Goal: Task Accomplishment & Management: Manage account settings

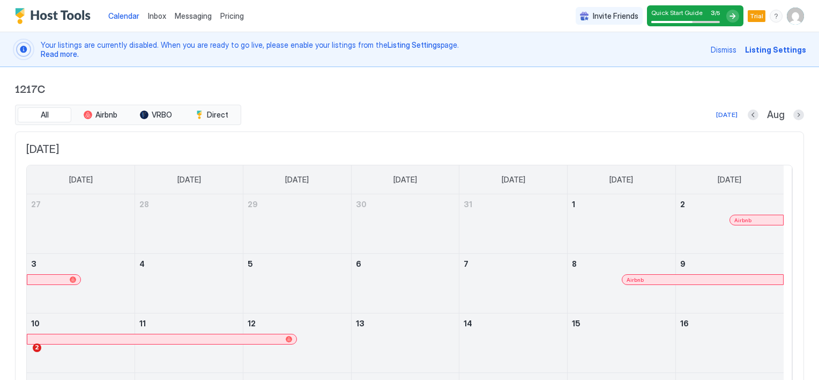
click at [756, 49] on span "Listing Settings" at bounding box center [775, 49] width 61 height 11
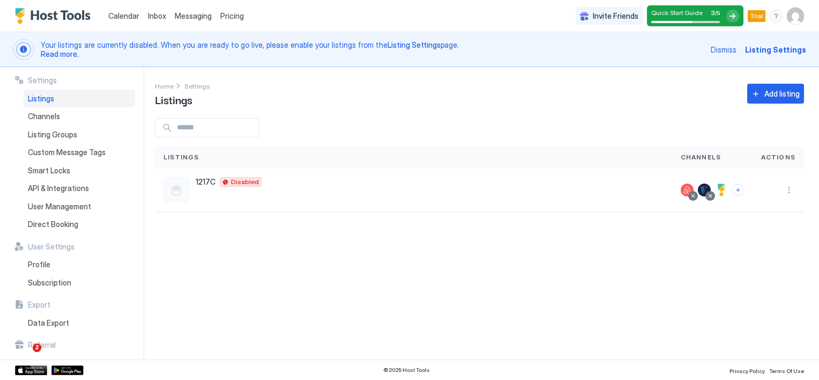
click at [40, 99] on span "Listings" at bounding box center [41, 99] width 26 height 10
drag, startPoint x: 783, startPoint y: 51, endPoint x: 783, endPoint y: 58, distance: 7.0
click at [783, 51] on span "Listing Settings" at bounding box center [775, 49] width 61 height 11
click at [48, 101] on span "Listings" at bounding box center [41, 99] width 26 height 10
click at [183, 157] on span "Listings" at bounding box center [182, 157] width 36 height 10
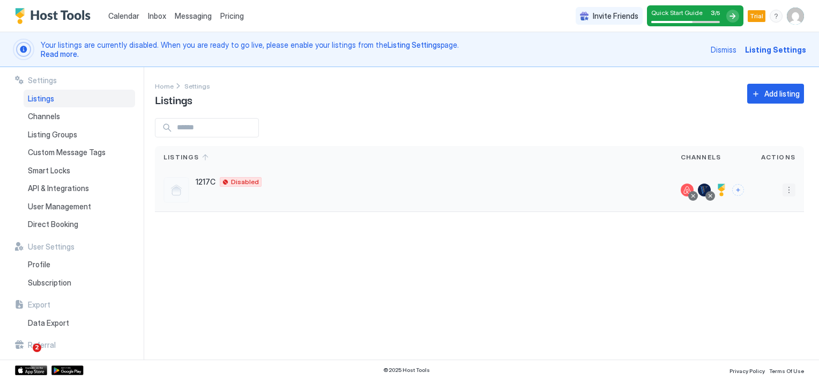
click at [786, 189] on button "More options" at bounding box center [789, 189] width 13 height 13
click at [750, 238] on span "Listing Settings" at bounding box center [765, 239] width 48 height 8
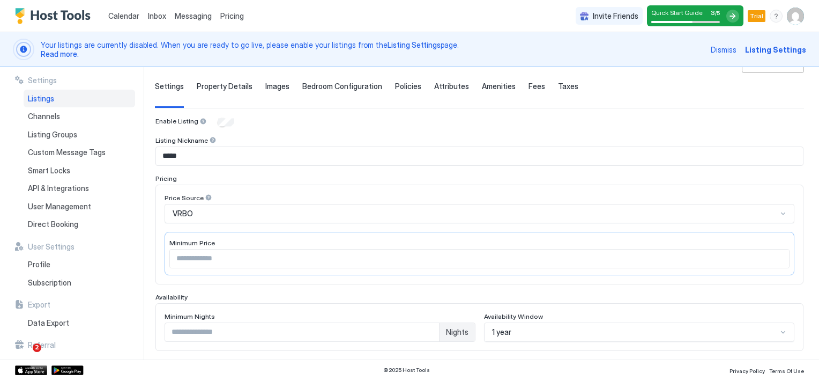
scroll to position [54, 0]
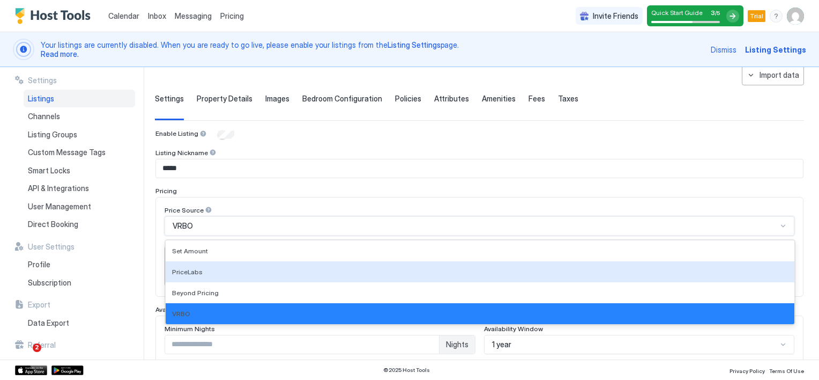
click at [776, 225] on div "4 results available. Use Up and Down to choose options, press Enter to select t…" at bounding box center [480, 225] width 630 height 19
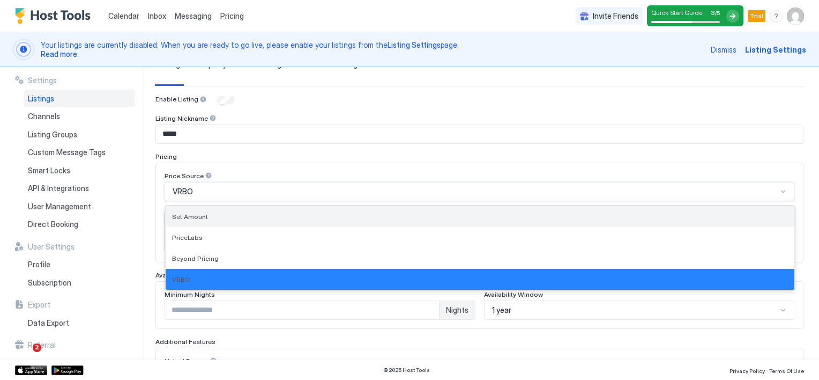
click at [209, 216] on div "Set Amount" at bounding box center [480, 216] width 616 height 8
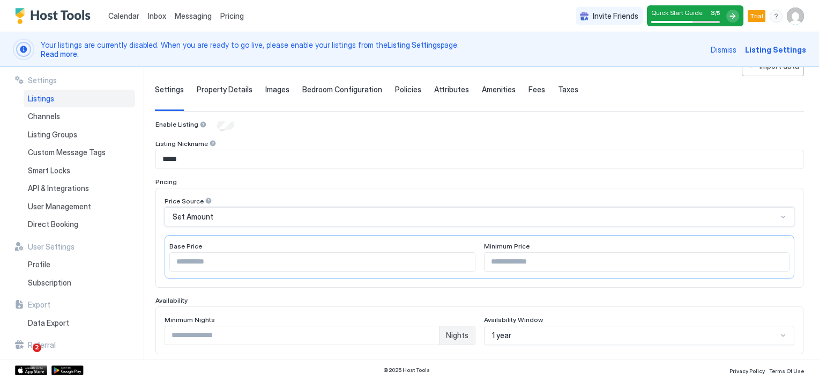
scroll to position [0, 0]
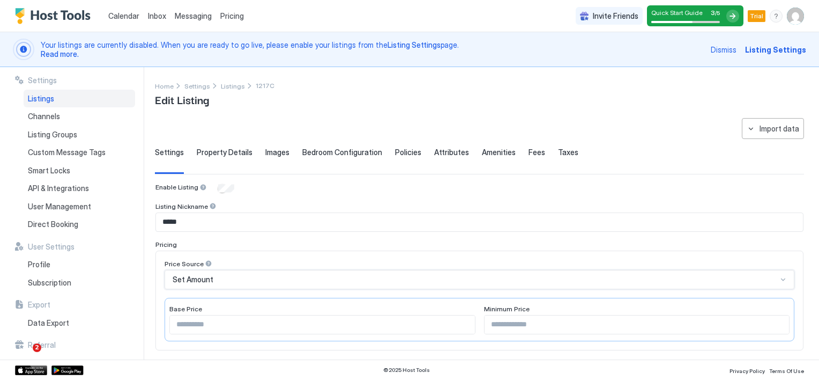
click at [222, 152] on span "Property Details" at bounding box center [225, 152] width 56 height 10
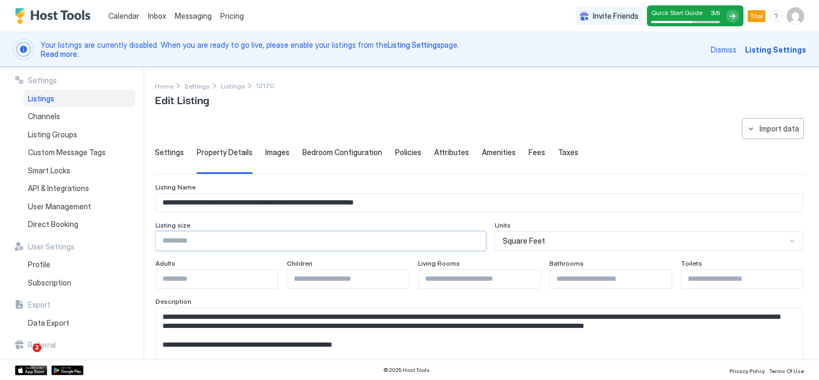
click at [215, 242] on input "Input Field" at bounding box center [321, 241] width 330 height 18
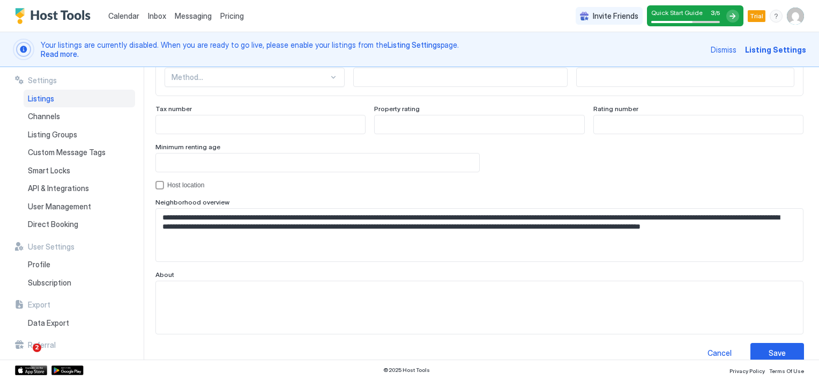
scroll to position [1048, 0]
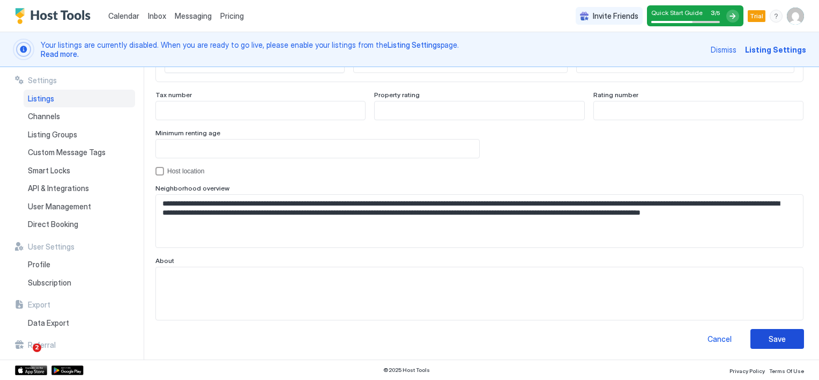
type input "****"
click at [753, 332] on button "Save" at bounding box center [778, 339] width 54 height 20
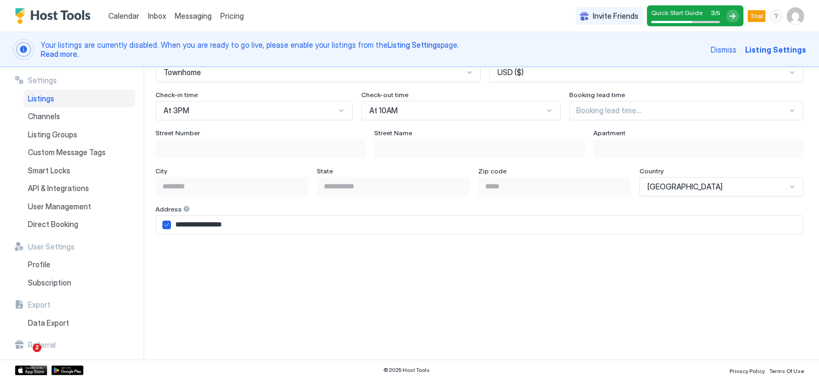
scroll to position [697, 0]
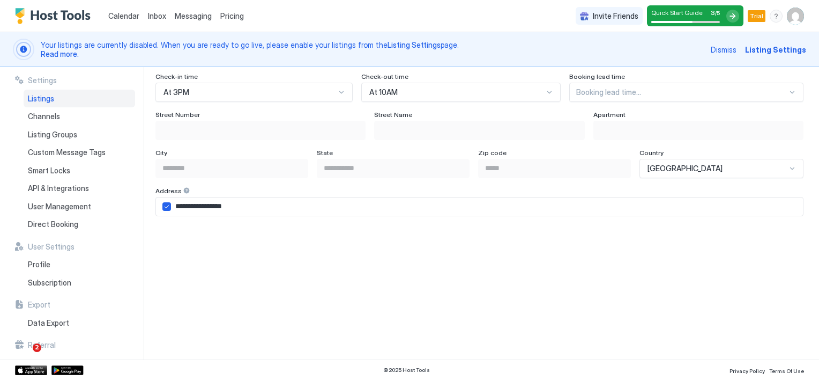
click at [220, 114] on div "Street Number" at bounding box center [260, 115] width 210 height 10
click at [218, 116] on div "Street Number" at bounding box center [260, 115] width 210 height 10
click at [204, 208] on input "**********" at bounding box center [487, 206] width 632 height 18
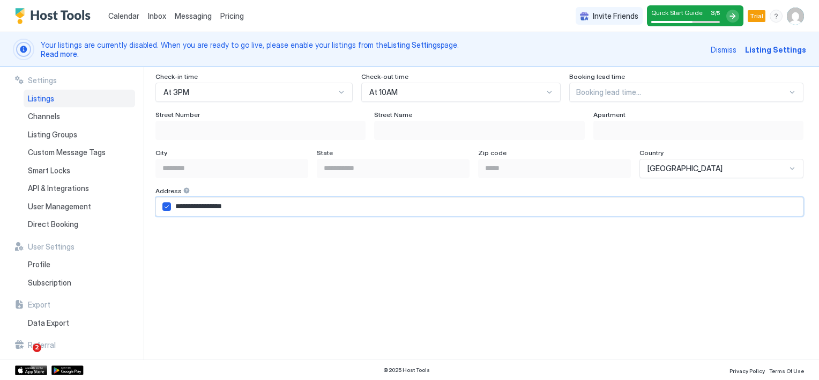
click at [204, 208] on input "**********" at bounding box center [487, 206] width 632 height 18
click at [178, 204] on input "**********" at bounding box center [487, 206] width 632 height 18
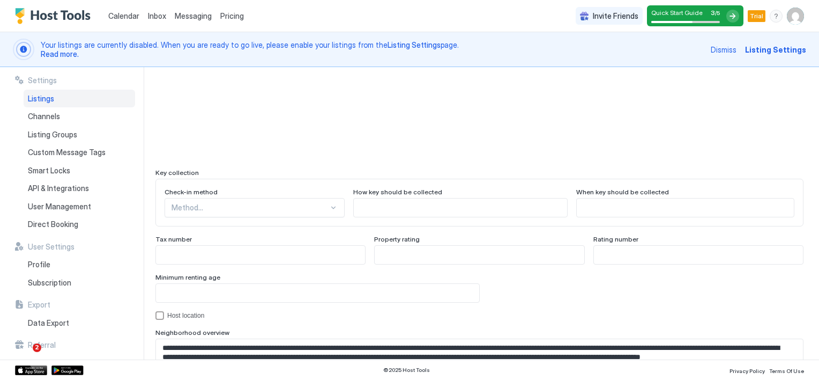
scroll to position [1048, 0]
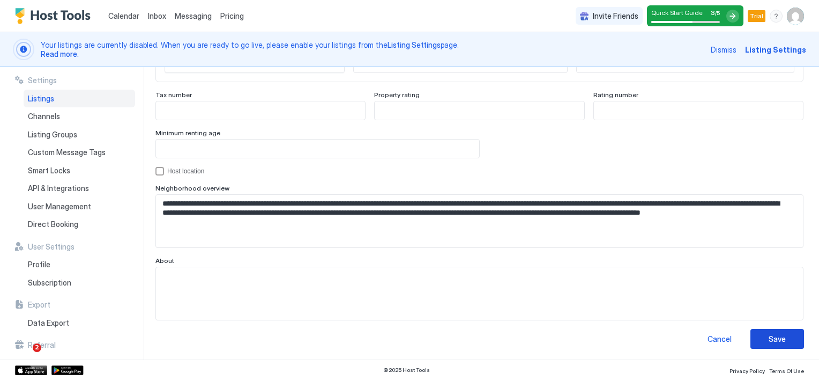
type input "**********"
click at [780, 342] on button "Save" at bounding box center [778, 339] width 54 height 20
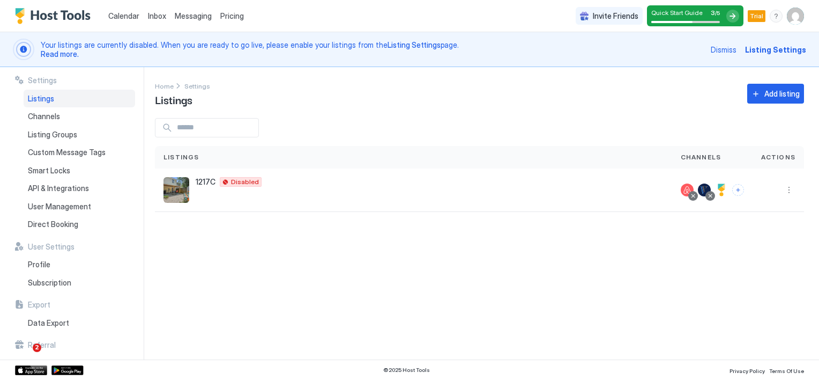
click at [779, 158] on span "Actions" at bounding box center [778, 157] width 34 height 10
click at [779, 49] on span "Listing Settings" at bounding box center [775, 49] width 61 height 11
click at [779, 50] on span "Listing Settings" at bounding box center [775, 49] width 61 height 11
click at [790, 188] on button "More options" at bounding box center [789, 189] width 13 height 13
click at [759, 240] on span "Listing Settings" at bounding box center [765, 239] width 48 height 8
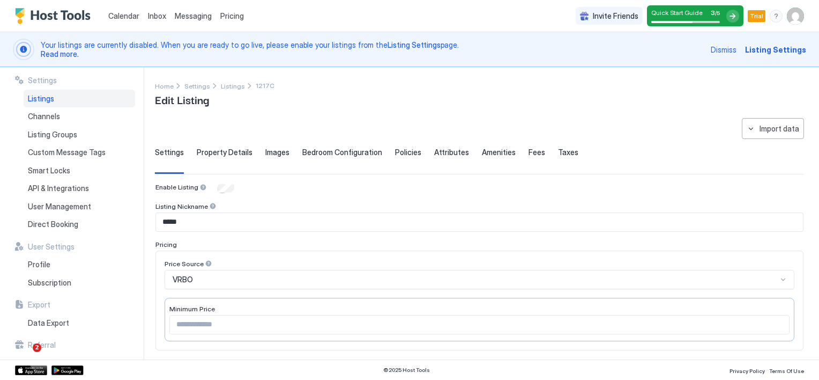
type input "****"
type input "*"
type input "**********"
type input "****"
type input "**********"
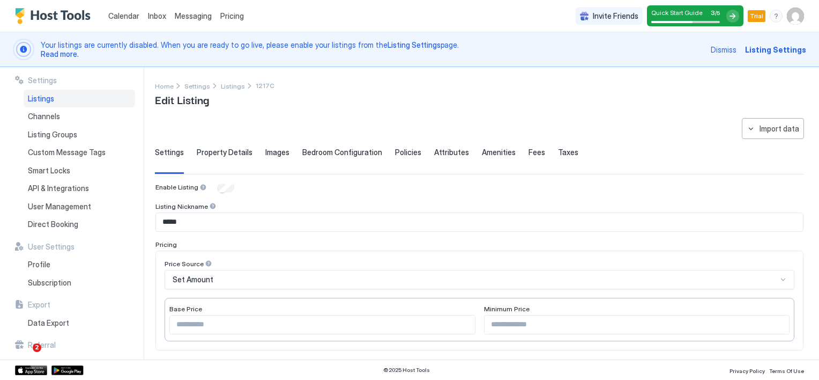
click at [220, 155] on span "Property Details" at bounding box center [225, 152] width 56 height 10
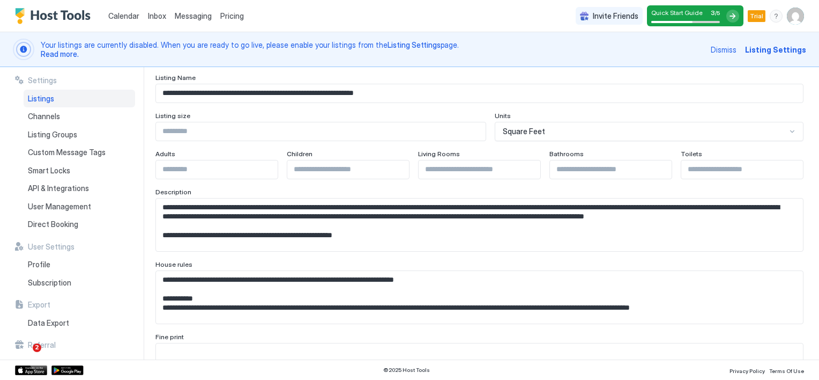
scroll to position [54, 0]
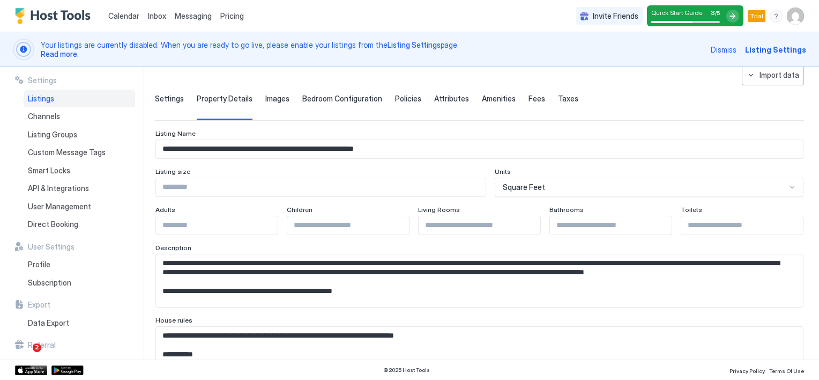
click at [274, 99] on span "Images" at bounding box center [277, 99] width 24 height 10
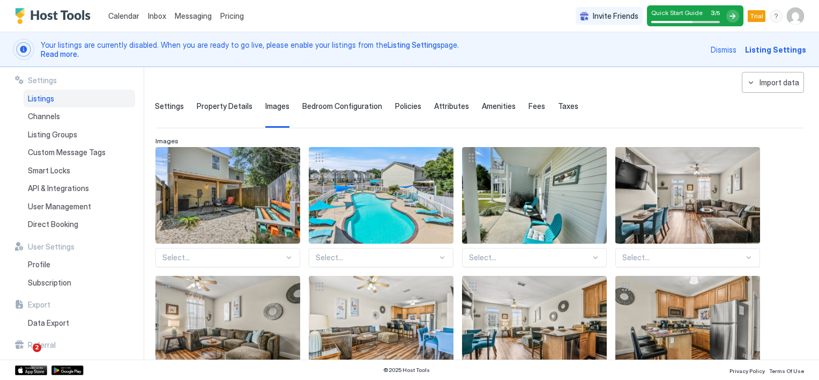
scroll to position [0, 0]
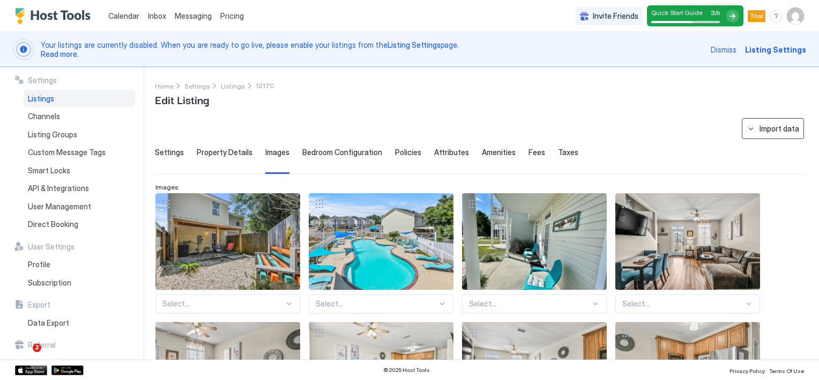
click at [745, 131] on button "Import data" at bounding box center [773, 128] width 62 height 21
click at [738, 147] on div at bounding box center [409, 190] width 819 height 380
click at [353, 149] on span "Bedroom Configuration" at bounding box center [342, 152] width 80 height 10
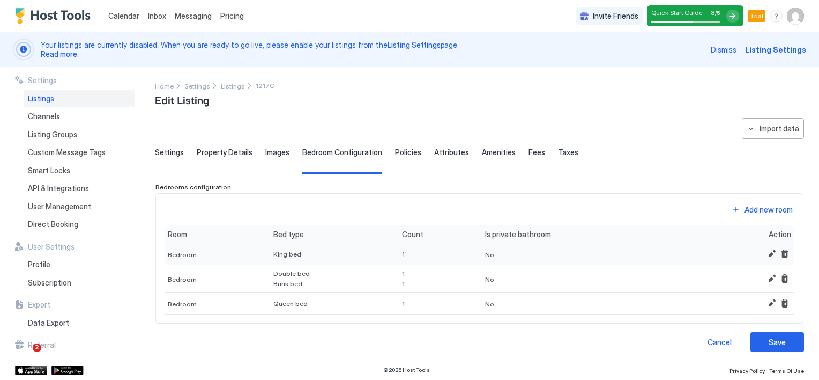
scroll to position [4, 0]
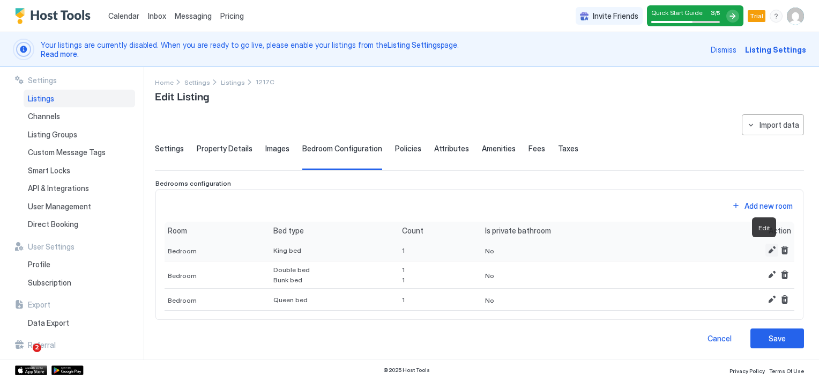
click at [766, 249] on button "Edit" at bounding box center [772, 249] width 13 height 13
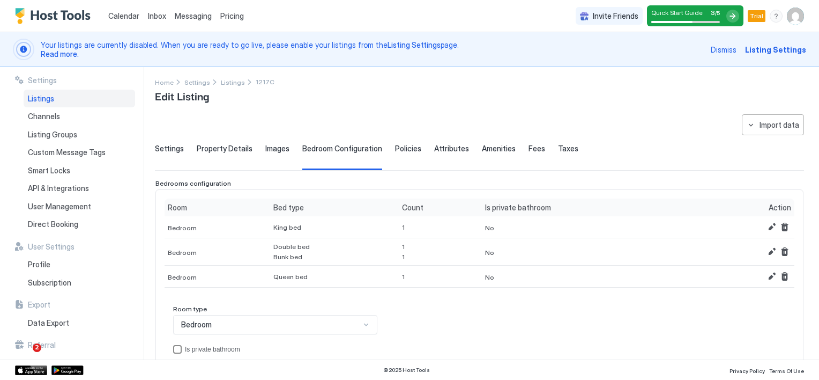
click at [181, 349] on div "privateBathroom" at bounding box center [177, 349] width 9 height 9
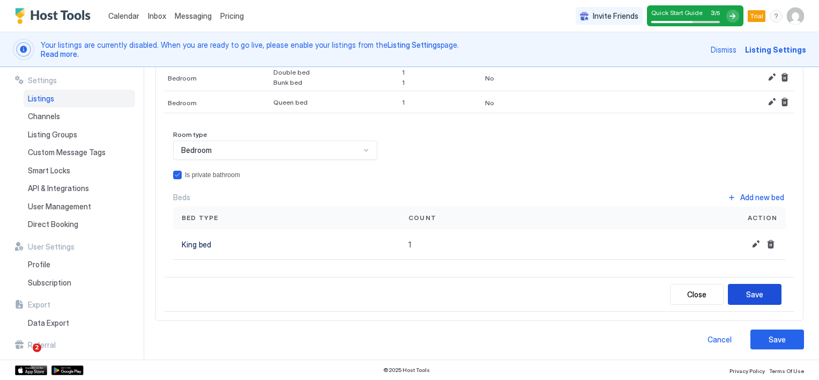
click at [762, 298] on button "Save" at bounding box center [755, 294] width 54 height 21
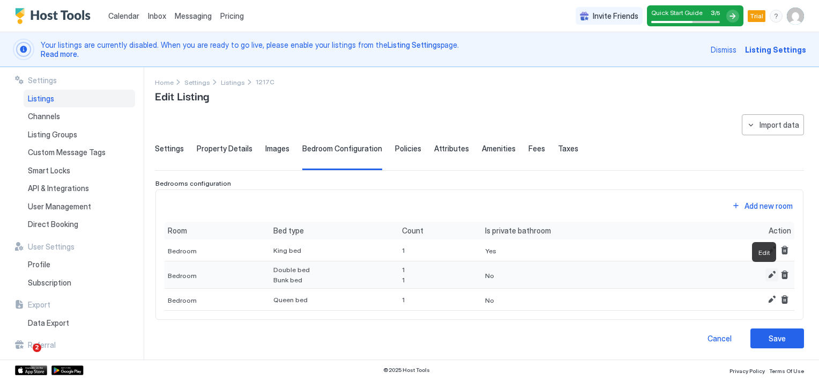
click at [766, 274] on button "Edit" at bounding box center [772, 274] width 13 height 13
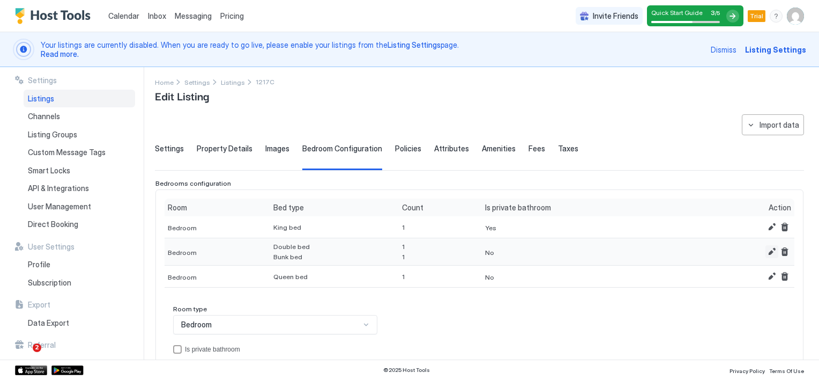
click at [766, 251] on button "Edit" at bounding box center [772, 251] width 13 height 13
click at [766, 252] on button "Edit" at bounding box center [772, 251] width 13 height 13
click at [766, 251] on button "Edit" at bounding box center [772, 251] width 13 height 13
click at [177, 347] on div "privateBathroom" at bounding box center [177, 349] width 9 height 9
click at [766, 254] on button "Edit" at bounding box center [772, 251] width 13 height 13
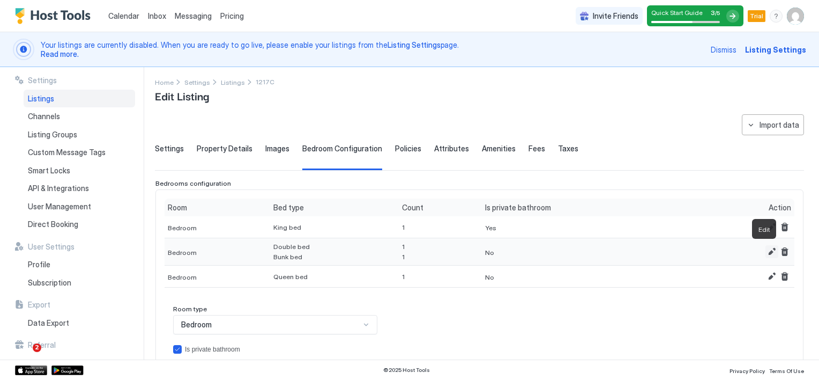
click at [766, 249] on button "Edit" at bounding box center [772, 251] width 13 height 13
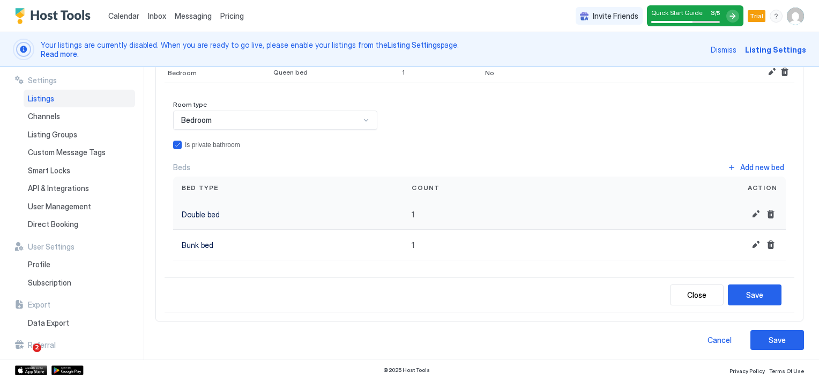
scroll to position [209, 0]
click at [757, 298] on button "Save" at bounding box center [755, 294] width 54 height 21
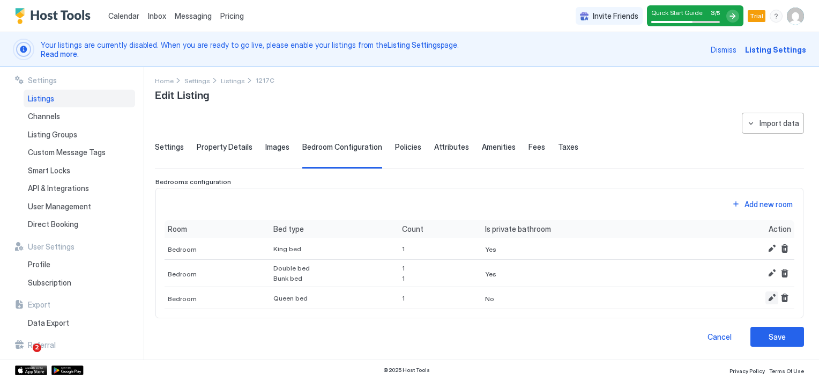
scroll to position [4, 0]
click at [398, 148] on span "Policies" at bounding box center [408, 149] width 26 height 10
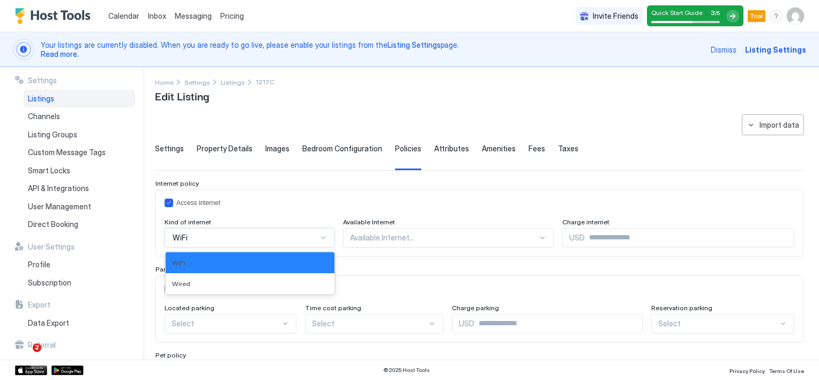
scroll to position [9, 0]
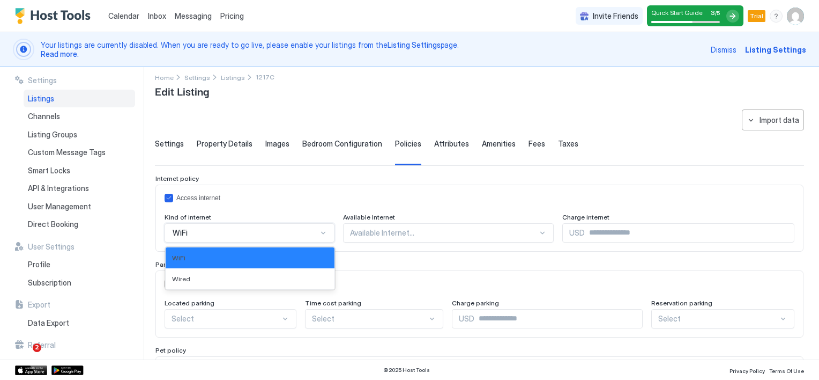
click at [314, 238] on div "WiFi" at bounding box center [250, 232] width 170 height 19
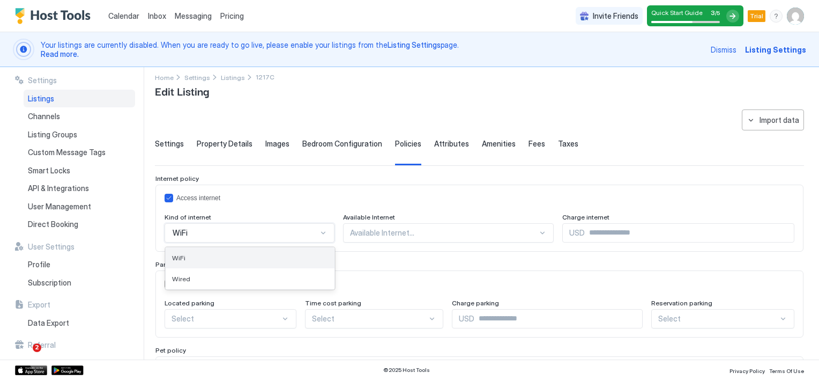
click at [273, 259] on div "WiFi" at bounding box center [250, 258] width 156 height 8
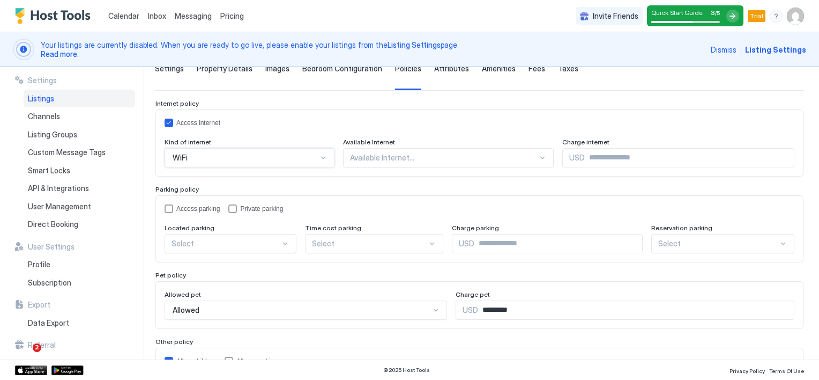
scroll to position [116, 0]
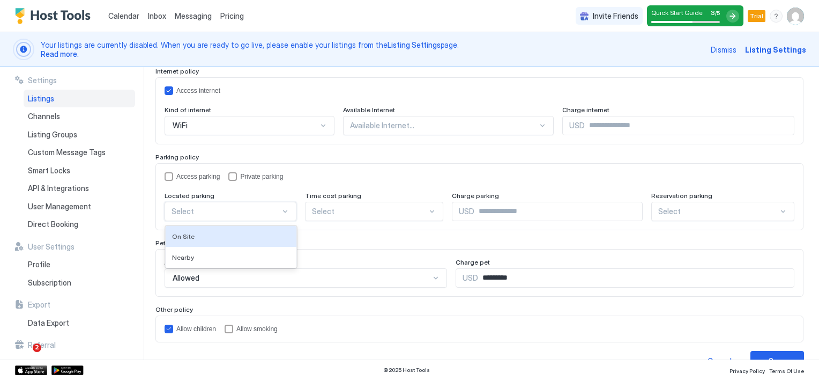
click at [257, 211] on div at bounding box center [226, 211] width 109 height 10
click at [240, 232] on div "On Site" at bounding box center [231, 236] width 118 height 8
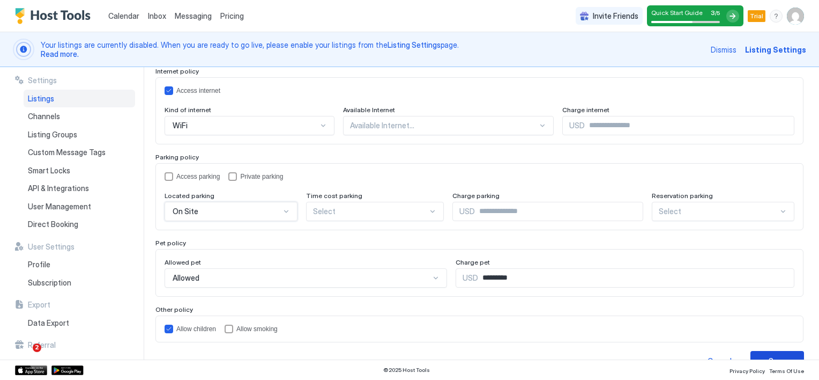
click at [769, 356] on div "Save" at bounding box center [777, 360] width 17 height 11
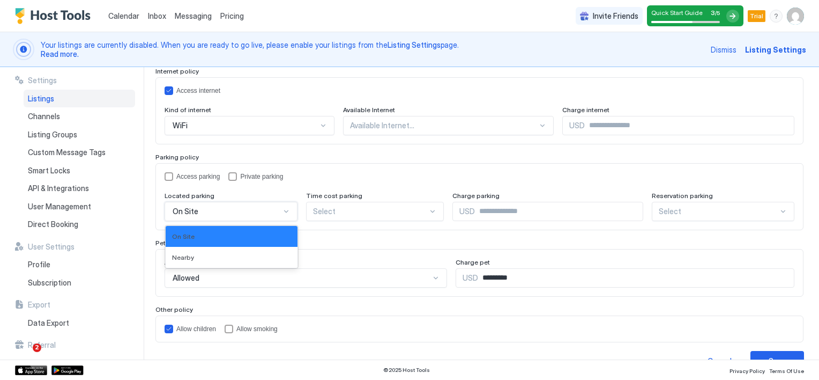
click at [217, 210] on div "On Site" at bounding box center [227, 211] width 108 height 10
click at [232, 175] on div "privateParking" at bounding box center [232, 176] width 9 height 9
click at [248, 213] on div "On Site" at bounding box center [227, 211] width 108 height 10
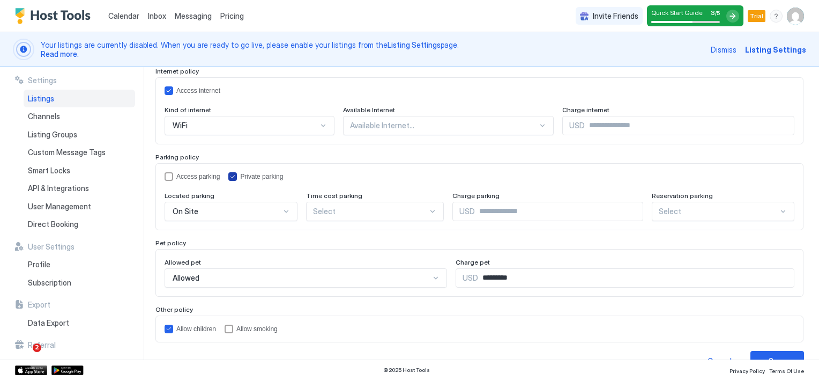
click at [236, 177] on div "privateParking" at bounding box center [232, 176] width 9 height 9
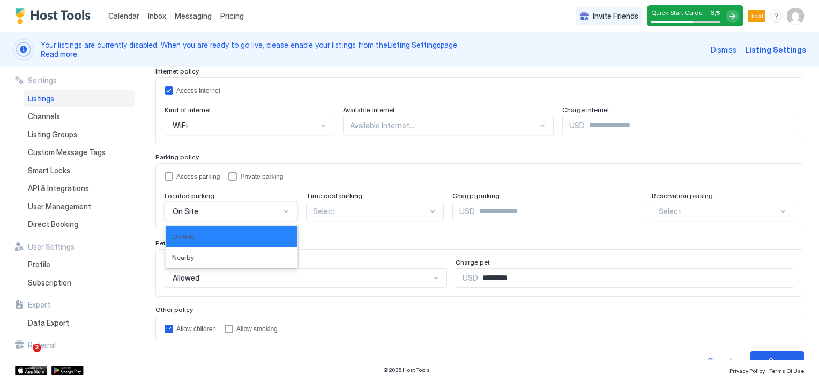
click at [247, 214] on div "On Site" at bounding box center [227, 211] width 108 height 10
click at [227, 259] on div "Nearby" at bounding box center [231, 257] width 119 height 8
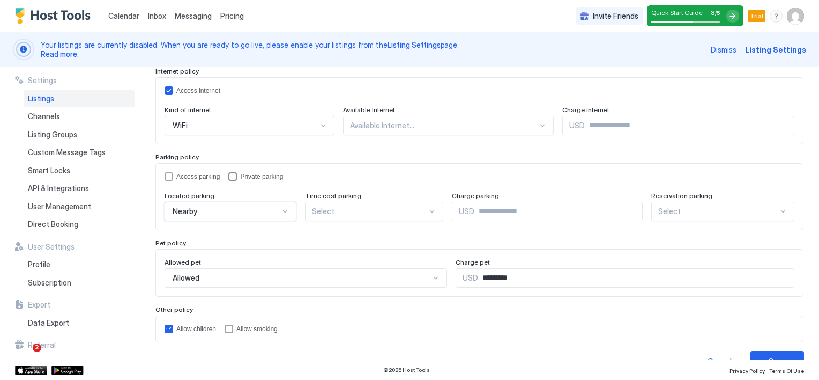
click at [235, 177] on div "privateParking" at bounding box center [232, 176] width 9 height 9
click at [318, 130] on div at bounding box center [245, 126] width 147 height 10
click at [684, 236] on span "No reservation needed" at bounding box center [694, 236] width 70 height 8
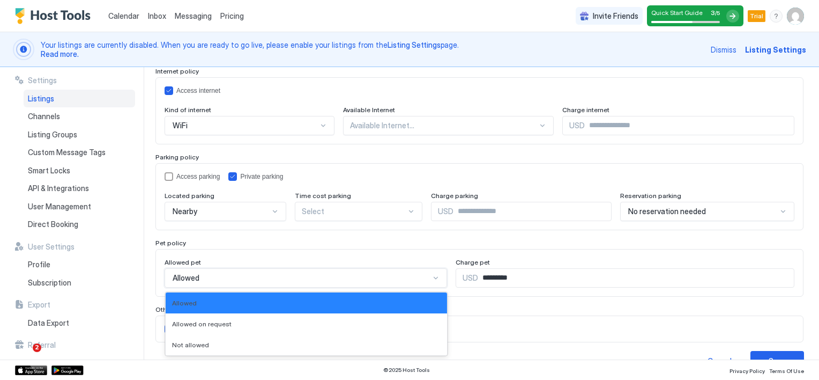
click at [420, 277] on div "3 results available. Use Up and Down to choose options, press Enter to select t…" at bounding box center [306, 277] width 283 height 19
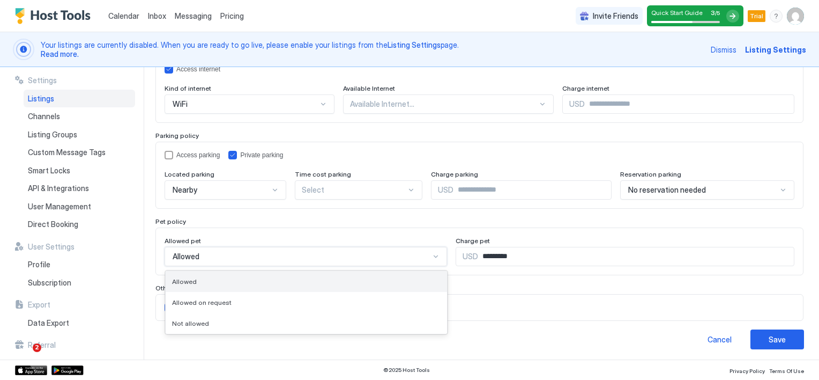
click at [258, 277] on div "Allowed" at bounding box center [306, 281] width 269 height 8
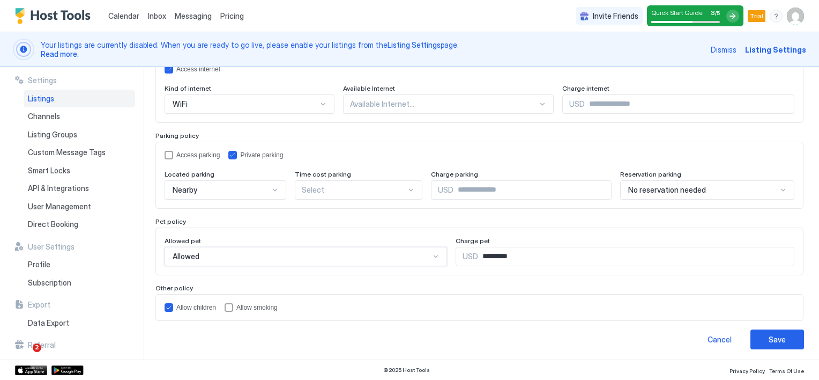
click at [480, 258] on input "*********" at bounding box center [636, 256] width 316 height 18
type input "**"
click at [488, 312] on div "Allow children Allow smoking" at bounding box center [479, 307] width 648 height 27
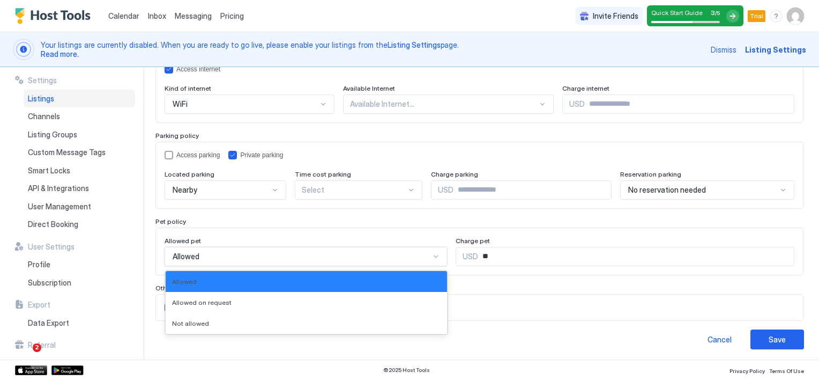
click at [432, 254] on div at bounding box center [436, 256] width 9 height 9
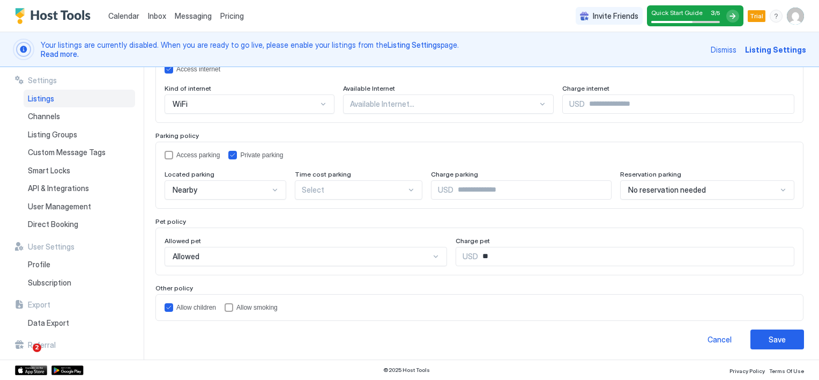
click at [565, 316] on div "Allow children Allow smoking" at bounding box center [479, 307] width 648 height 27
click at [777, 336] on button "Save" at bounding box center [778, 339] width 54 height 20
click at [171, 155] on div "accessParking" at bounding box center [169, 155] width 9 height 9
click at [772, 336] on div "Save" at bounding box center [777, 339] width 17 height 11
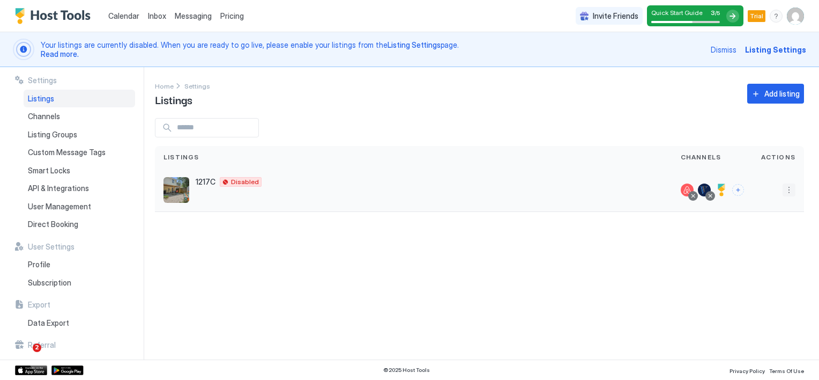
click at [788, 191] on button "More options" at bounding box center [789, 189] width 13 height 13
click at [761, 236] on span "Listing Settings" at bounding box center [765, 239] width 48 height 8
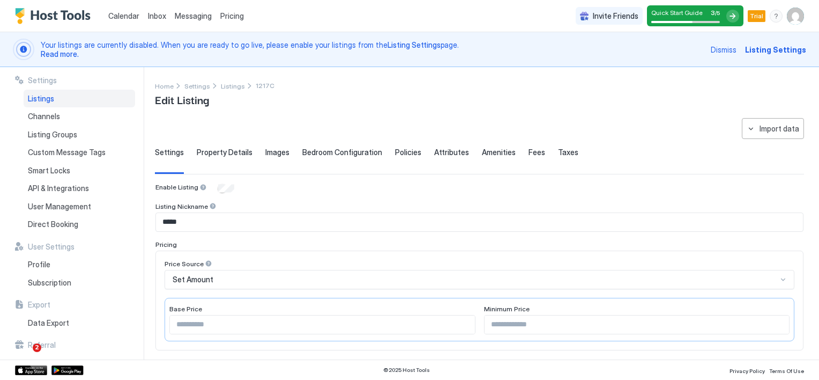
type input "**"
click at [405, 154] on span "Policies" at bounding box center [408, 152] width 26 height 10
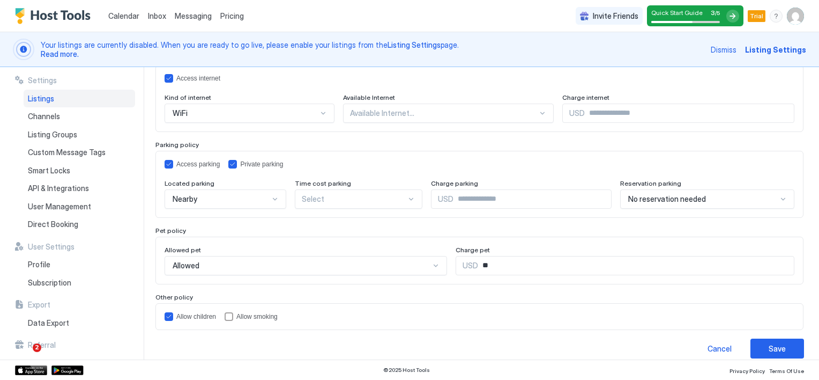
scroll to position [137, 0]
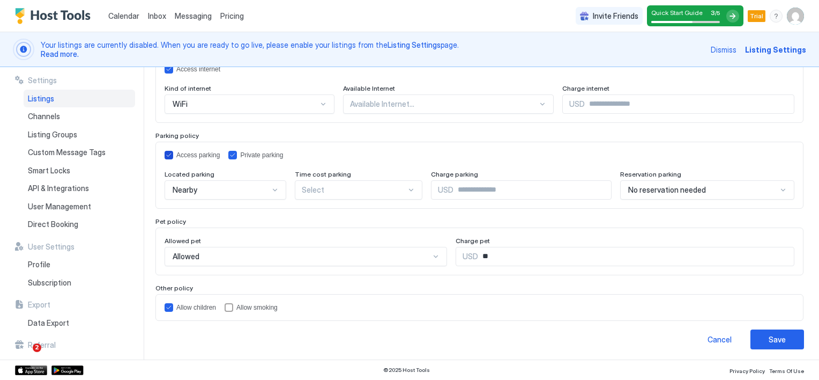
click at [174, 155] on div "Access parking" at bounding box center [192, 155] width 55 height 9
click at [769, 337] on div "Save" at bounding box center [777, 339] width 17 height 11
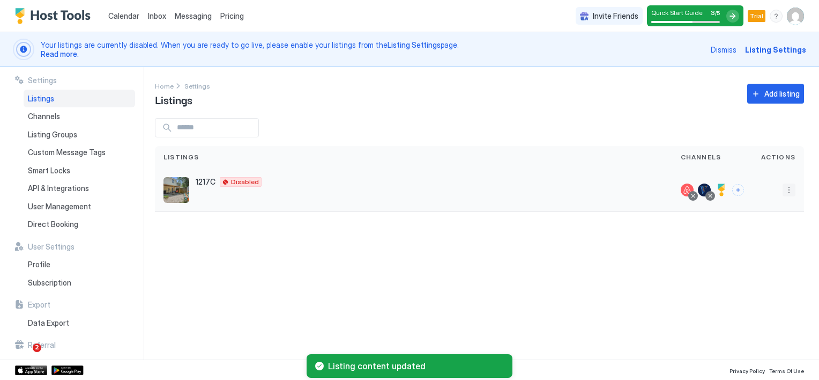
click at [787, 190] on button "More options" at bounding box center [789, 189] width 13 height 13
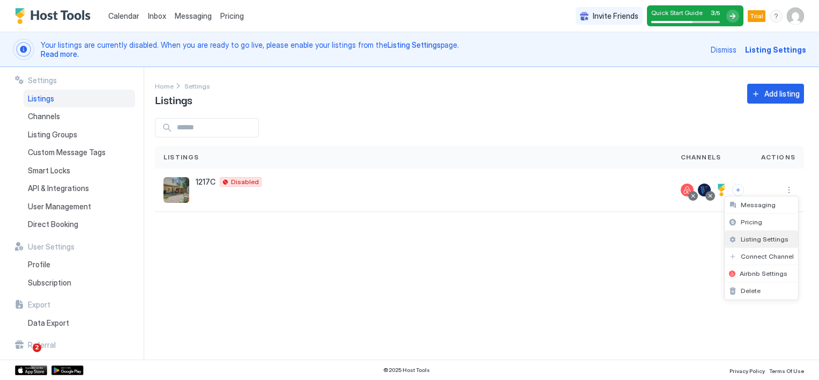
click at [757, 235] on span "Listing Settings" at bounding box center [765, 239] width 48 height 8
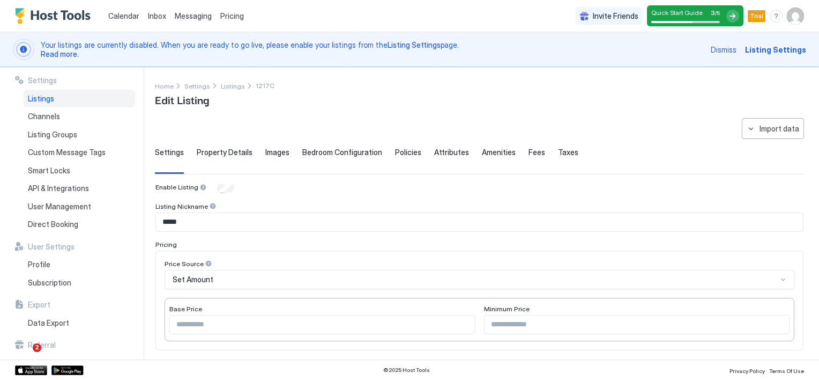
click at [403, 153] on span "Policies" at bounding box center [408, 152] width 26 height 10
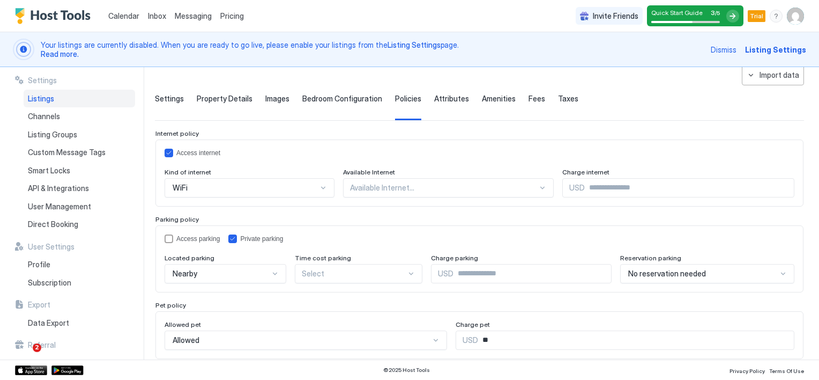
scroll to position [107, 0]
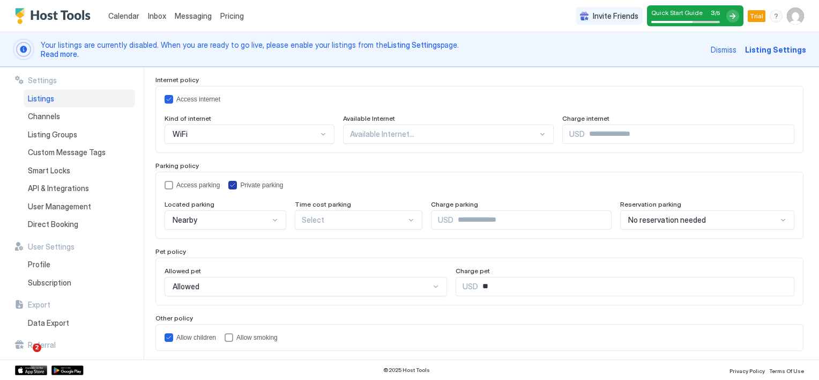
click at [233, 183] on icon "privateParking" at bounding box center [233, 184] width 4 height 3
click at [171, 182] on div "accessParking" at bounding box center [169, 185] width 9 height 9
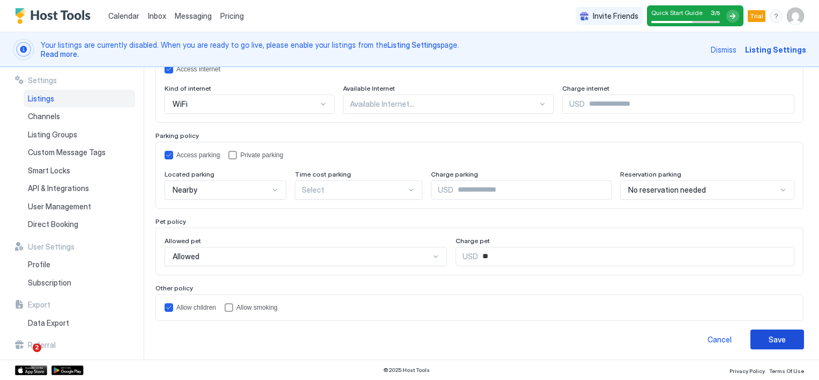
click at [769, 334] on div "Save" at bounding box center [777, 339] width 17 height 11
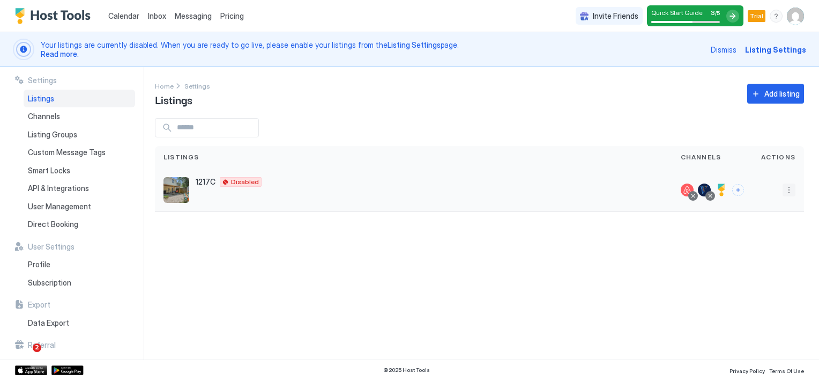
click at [790, 190] on button "More options" at bounding box center [789, 189] width 13 height 13
click at [765, 238] on span "Listing Settings" at bounding box center [765, 239] width 48 height 8
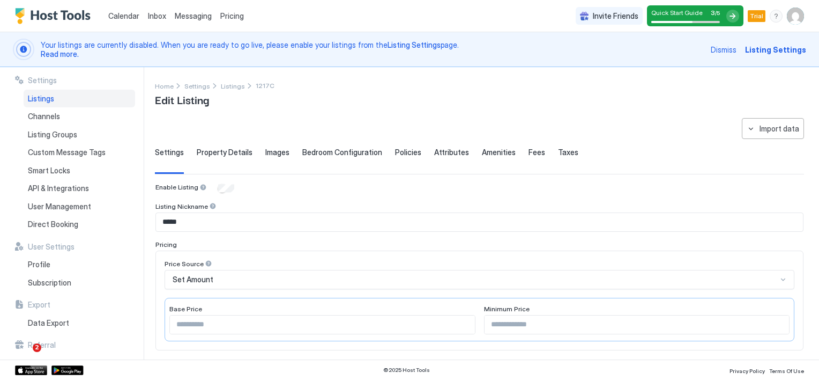
click at [395, 150] on span "Policies" at bounding box center [408, 152] width 26 height 10
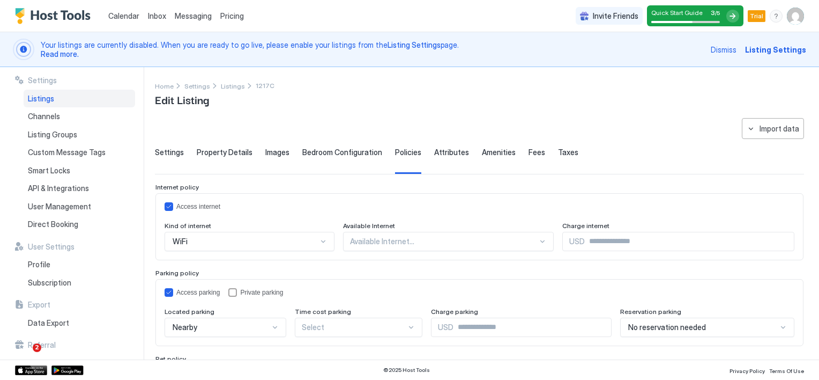
click at [441, 153] on span "Attributes" at bounding box center [451, 152] width 35 height 10
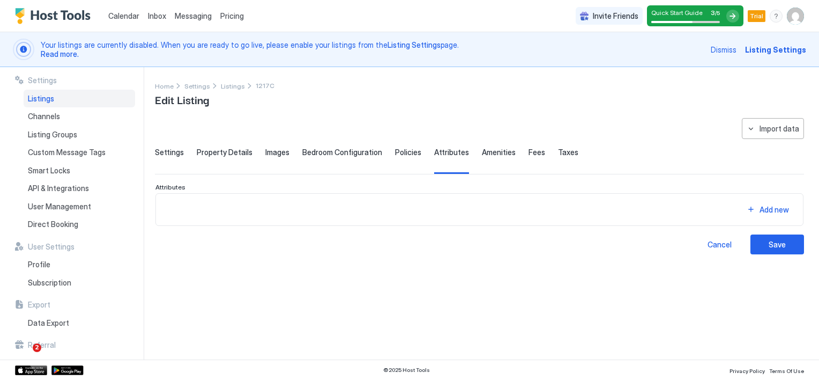
click at [407, 154] on span "Policies" at bounding box center [408, 152] width 26 height 10
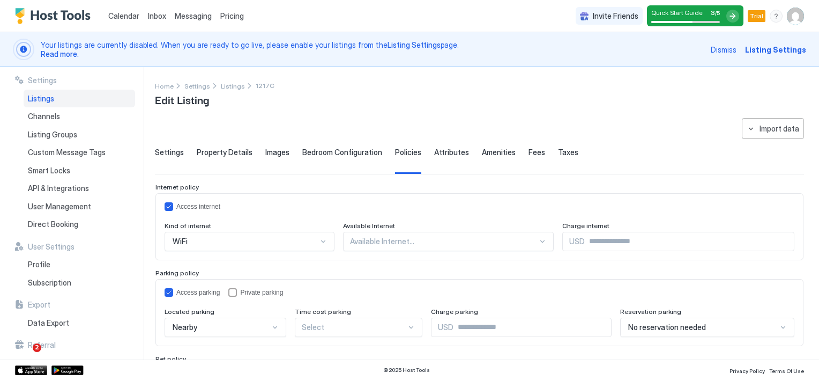
click at [455, 153] on span "Attributes" at bounding box center [451, 152] width 35 height 10
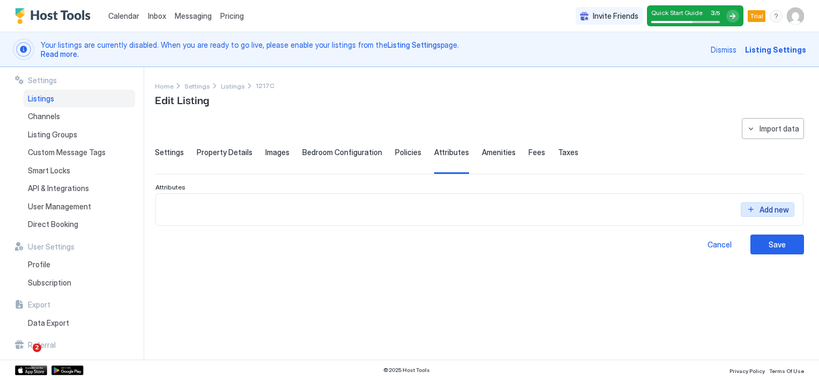
click at [750, 208] on button "Add new" at bounding box center [768, 209] width 54 height 14
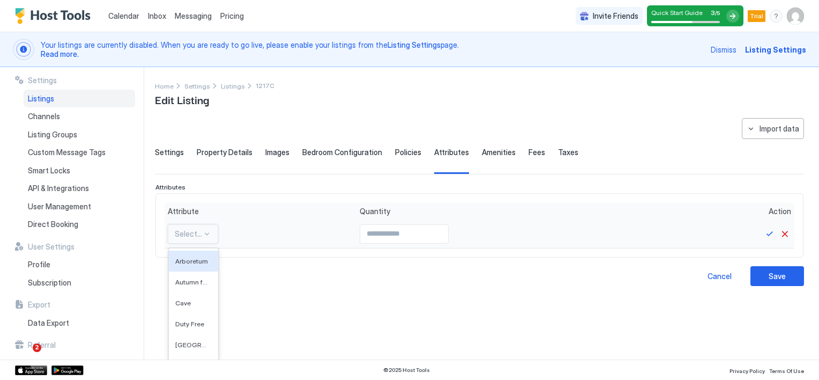
scroll to position [49, 0]
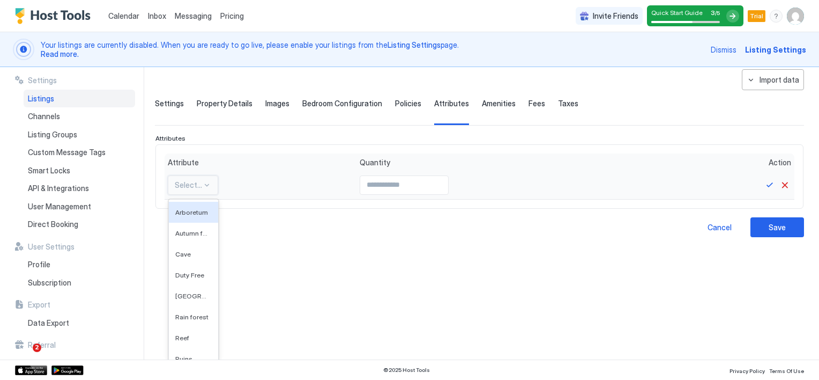
click at [208, 195] on div "600 results available. Use Up and Down to choose options, press Enter to select…" at bounding box center [193, 184] width 50 height 19
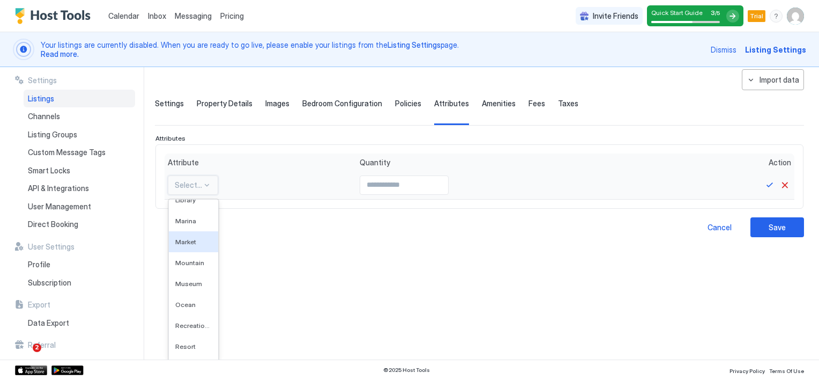
scroll to position [322, 0]
click at [275, 255] on div "**********" at bounding box center [479, 183] width 649 height 228
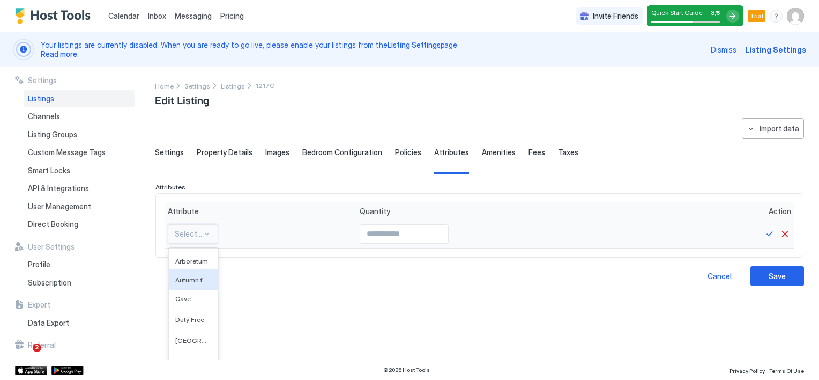
click at [203, 234] on div "600 results available. Use Up and Down to choose options, press Enter to select…" at bounding box center [193, 233] width 50 height 19
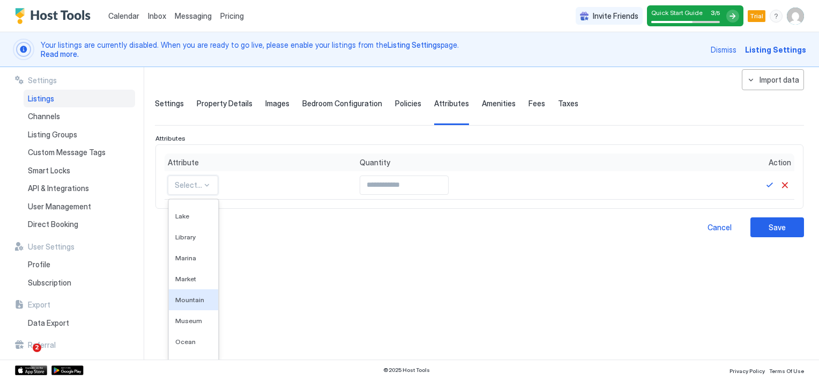
scroll to position [322, 0]
click at [194, 287] on div "Ocean" at bounding box center [193, 288] width 36 height 8
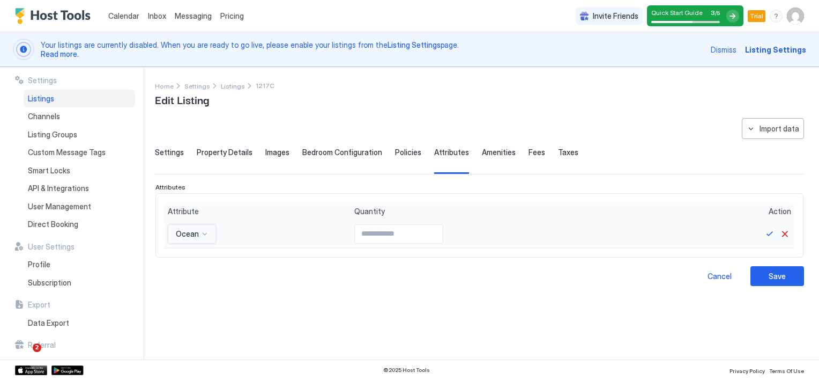
scroll to position [0, 0]
type input "*"
click at [433, 232] on input "*" at bounding box center [399, 234] width 88 height 18
click at [773, 271] on div "Save" at bounding box center [777, 275] width 17 height 11
click at [779, 275] on div "Save" at bounding box center [777, 275] width 17 height 11
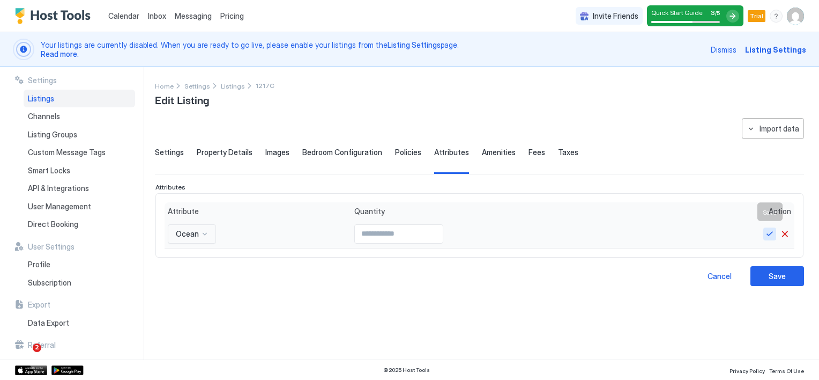
click at [766, 231] on button "Save" at bounding box center [770, 233] width 13 height 13
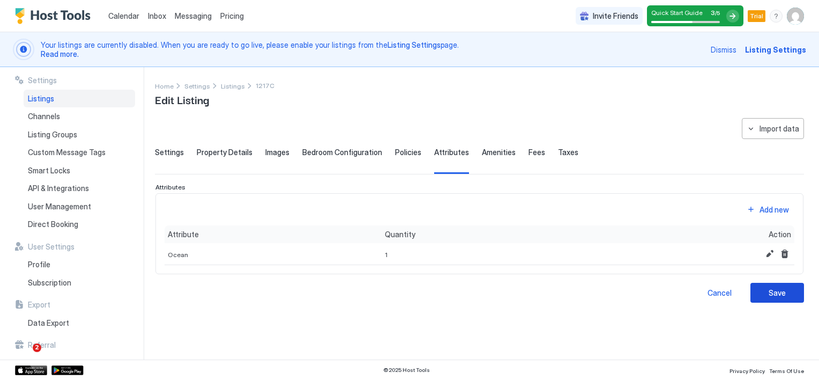
click at [768, 300] on button "Save" at bounding box center [778, 293] width 54 height 20
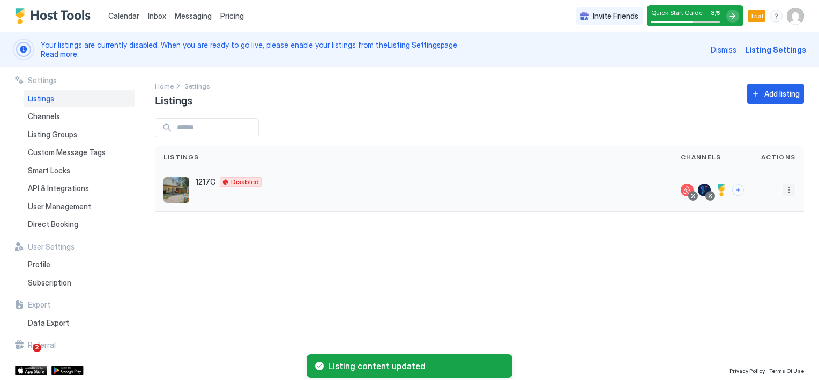
click at [788, 191] on button "More options" at bounding box center [789, 189] width 13 height 13
click at [751, 238] on span "Listing Settings" at bounding box center [765, 239] width 48 height 8
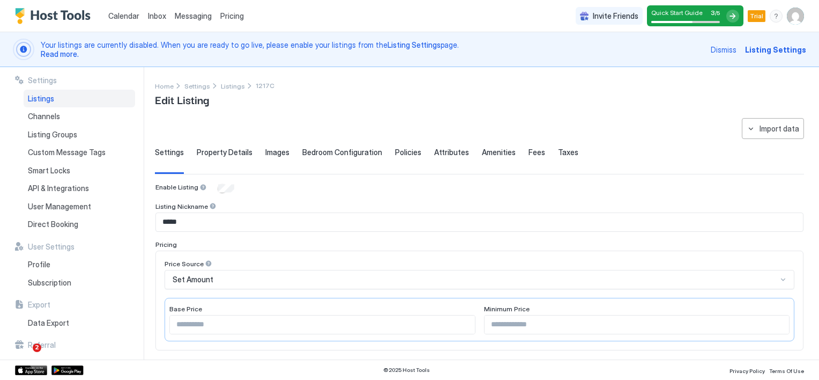
click at [482, 152] on span "Amenities" at bounding box center [499, 152] width 34 height 10
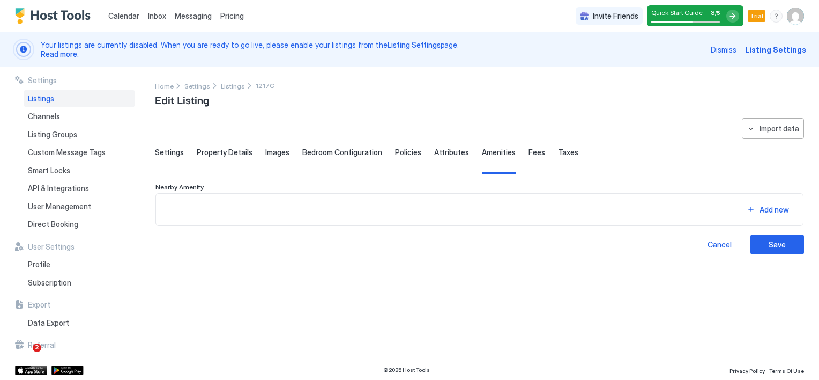
click at [450, 151] on span "Attributes" at bounding box center [451, 152] width 35 height 10
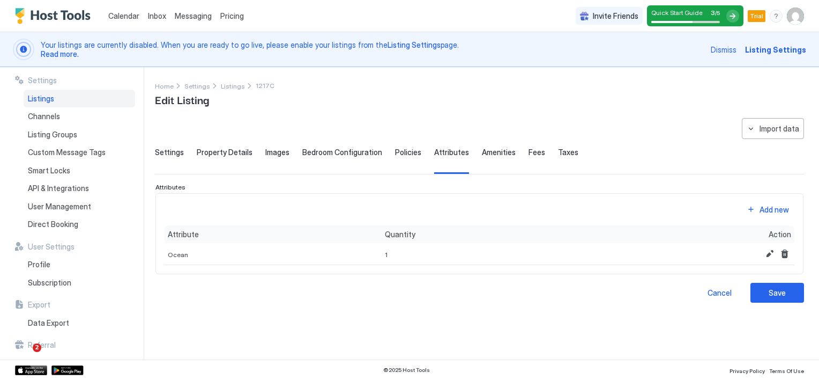
click at [492, 151] on span "Amenities" at bounding box center [499, 152] width 34 height 10
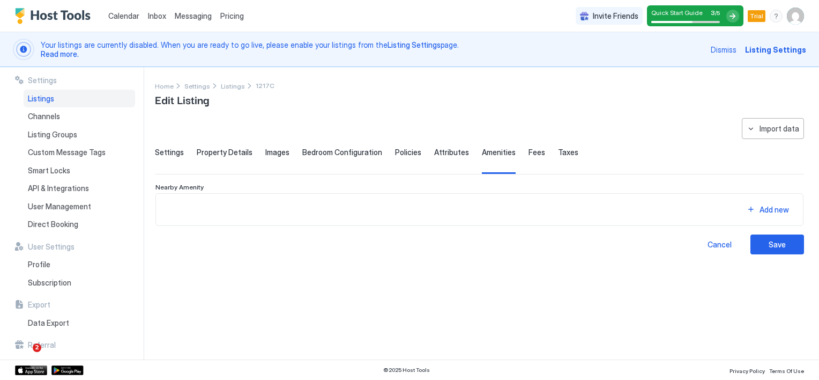
click at [199, 184] on span "Nearby Amenity" at bounding box center [179, 187] width 48 height 8
click at [745, 207] on button "Add new" at bounding box center [768, 201] width 54 height 14
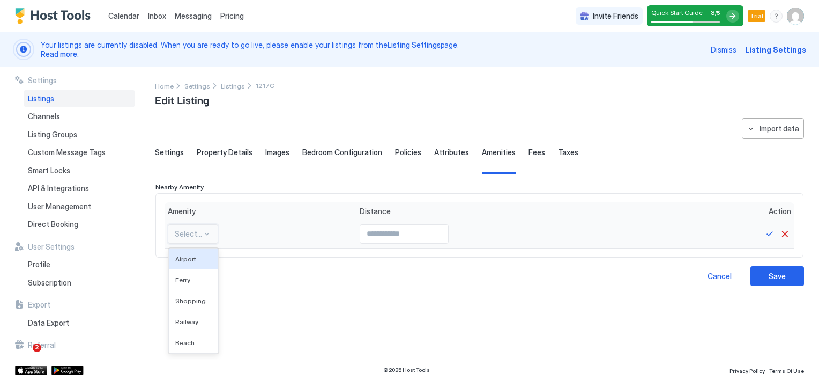
click at [205, 234] on div at bounding box center [207, 233] width 9 height 9
click at [442, 153] on span "Attributes" at bounding box center [451, 152] width 35 height 10
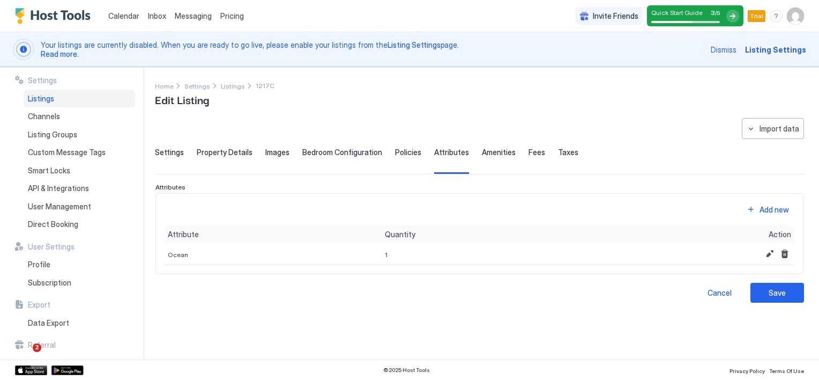
click at [490, 152] on span "Amenities" at bounding box center [499, 152] width 34 height 10
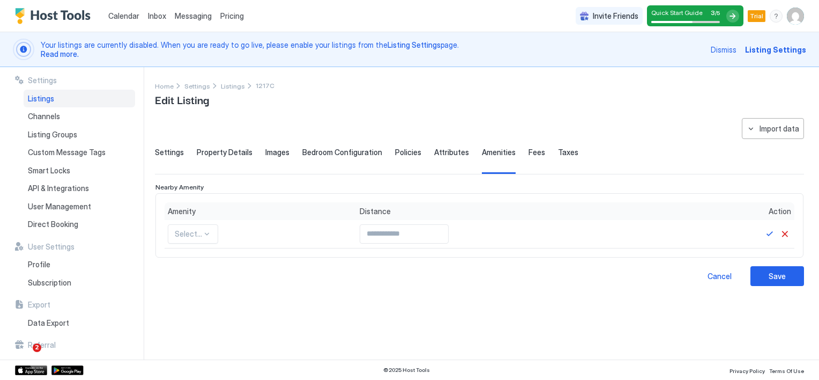
click at [529, 154] on span "Fees" at bounding box center [537, 152] width 17 height 10
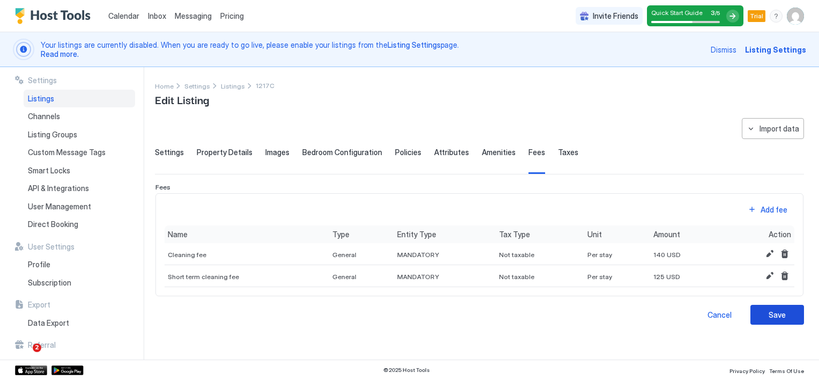
click at [772, 316] on div "Save" at bounding box center [777, 314] width 17 height 11
click at [775, 312] on div "Save" at bounding box center [777, 314] width 17 height 11
click at [564, 154] on span "Taxes" at bounding box center [568, 152] width 20 height 10
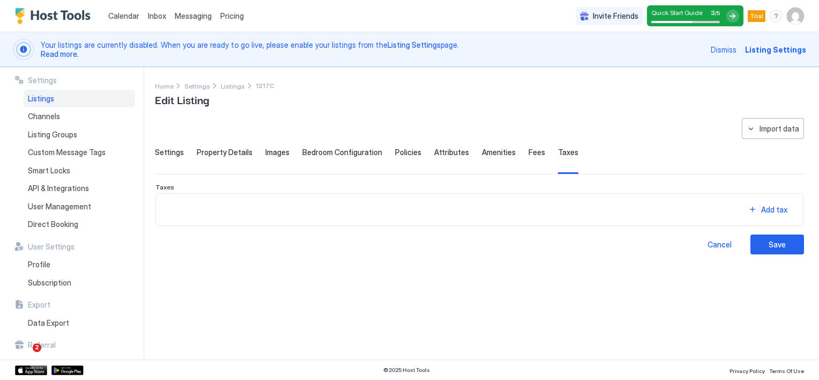
click at [529, 151] on span "Fees" at bounding box center [537, 152] width 17 height 10
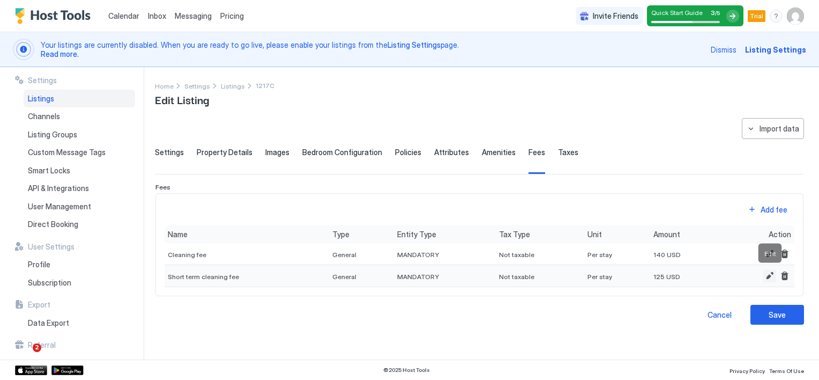
click at [771, 275] on button "Edit" at bounding box center [770, 275] width 13 height 13
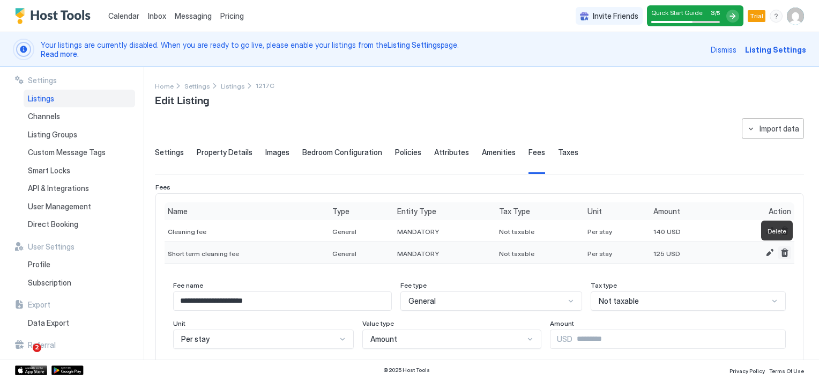
click at [779, 253] on button "Delete" at bounding box center [785, 252] width 13 height 13
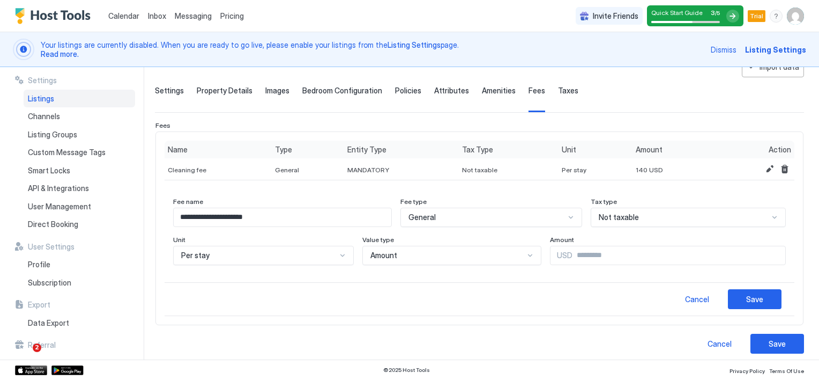
scroll to position [67, 0]
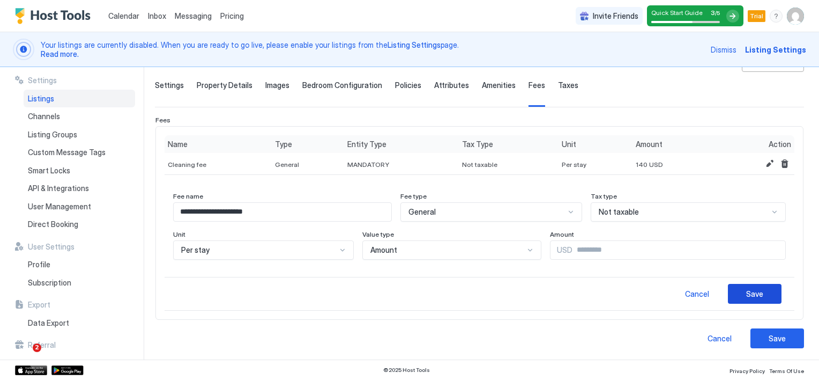
click at [749, 292] on div "Save" at bounding box center [754, 293] width 17 height 11
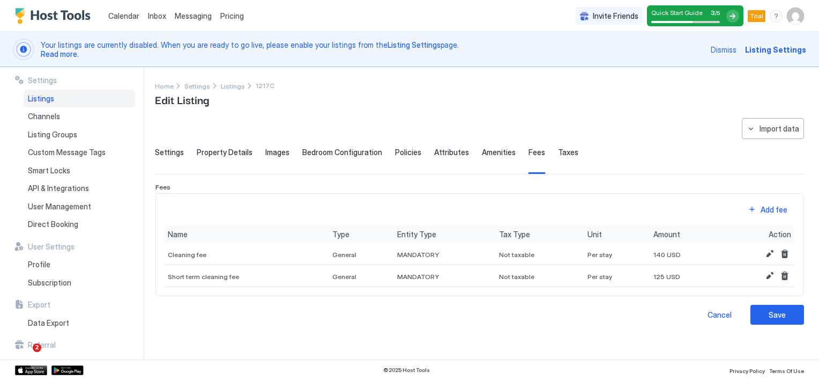
scroll to position [0, 0]
click at [785, 273] on button "Delete" at bounding box center [785, 275] width 13 height 13
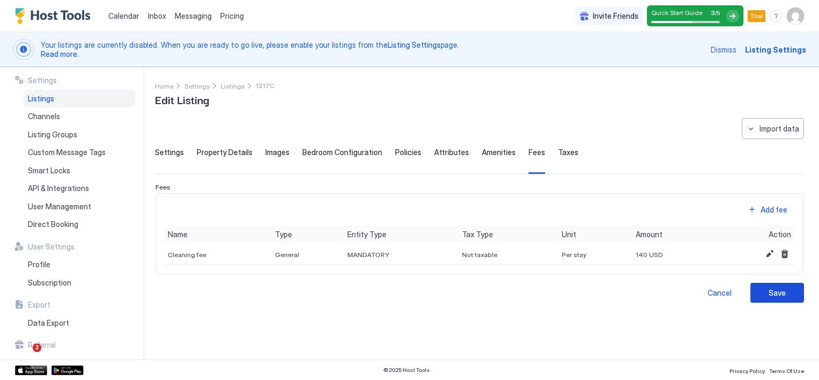
click at [774, 293] on div "Save" at bounding box center [777, 292] width 17 height 11
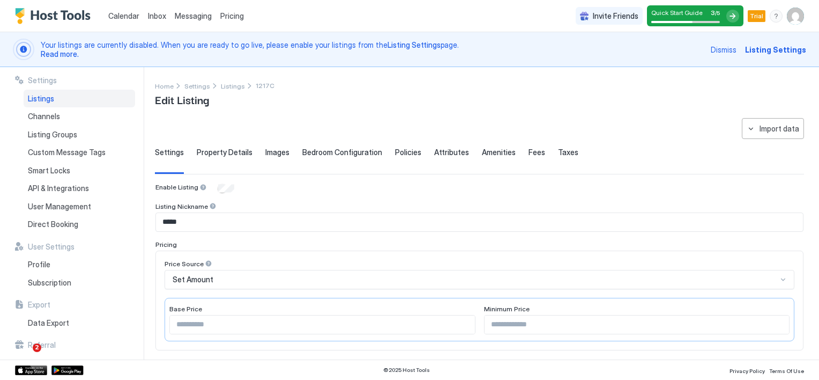
click at [530, 150] on span "Fees" at bounding box center [537, 152] width 17 height 10
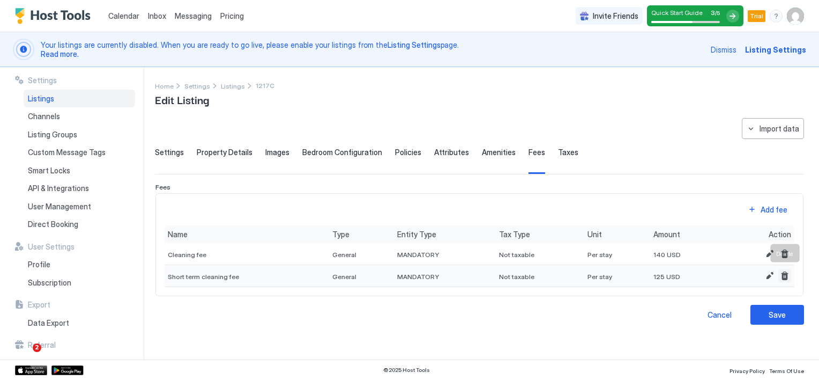
click at [784, 274] on button "Delete" at bounding box center [785, 275] width 13 height 13
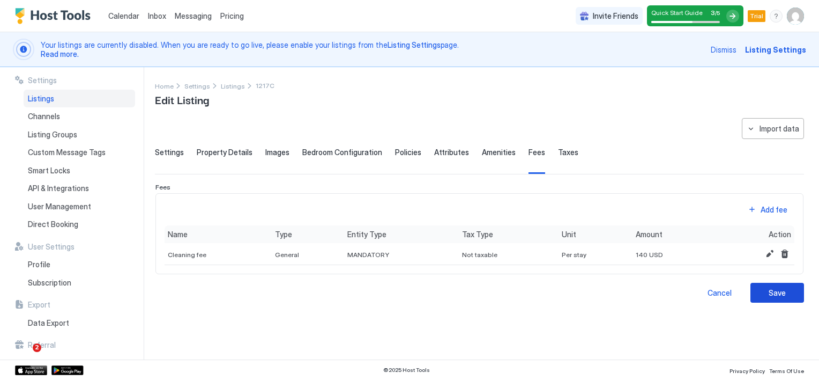
click at [784, 292] on div "Save" at bounding box center [777, 292] width 17 height 11
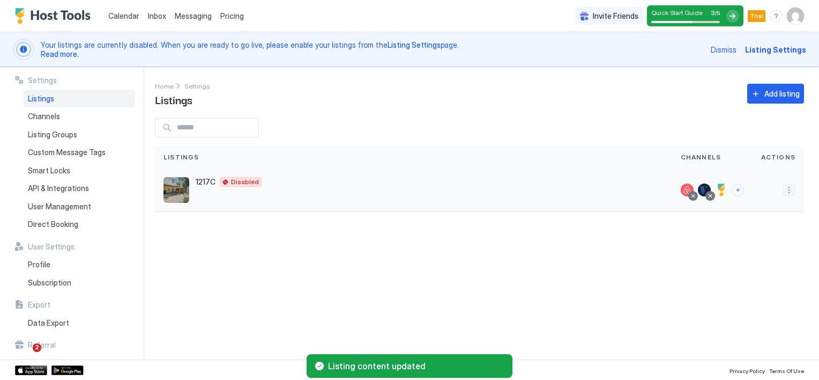
click at [787, 192] on button "More options" at bounding box center [789, 189] width 13 height 13
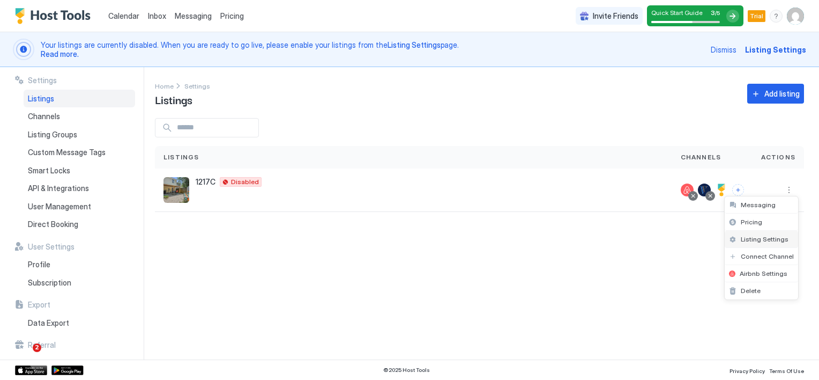
click at [755, 239] on span "Listing Settings" at bounding box center [765, 239] width 48 height 8
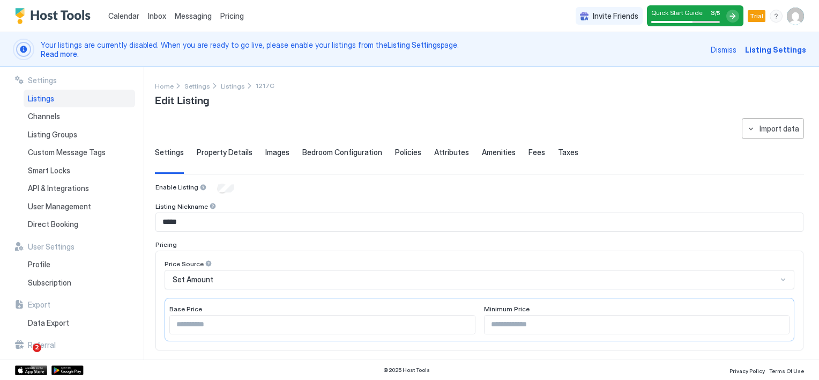
click at [558, 151] on span "Taxes" at bounding box center [568, 152] width 20 height 10
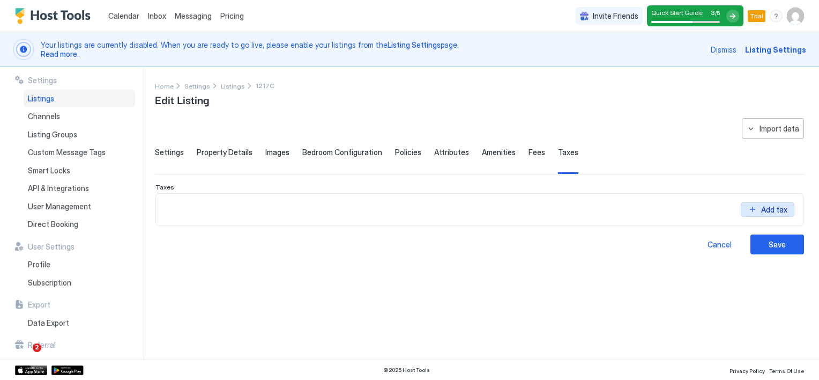
click at [755, 208] on button "Add tax" at bounding box center [768, 201] width 54 height 14
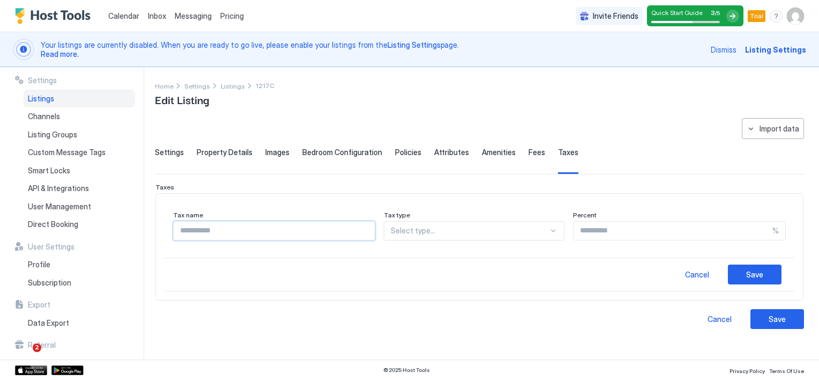
click at [219, 229] on input "Input Field" at bounding box center [274, 230] width 201 height 18
click at [205, 230] on input "Input Field" at bounding box center [274, 230] width 201 height 18
type input "**********"
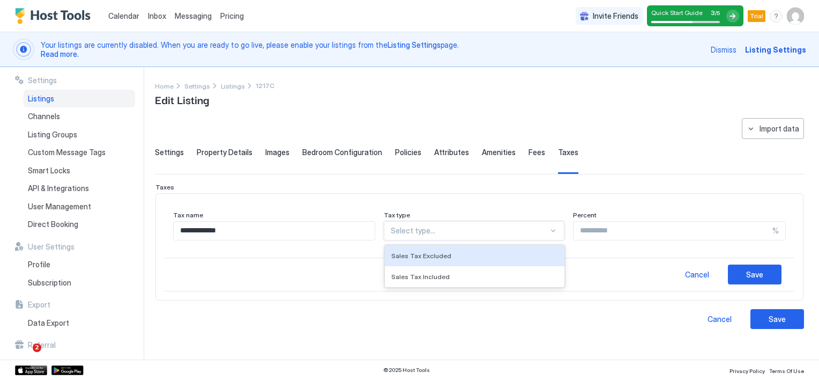
click at [442, 231] on div at bounding box center [470, 231] width 158 height 10
click at [441, 256] on span "Sales Tax Excluded" at bounding box center [421, 255] width 60 height 8
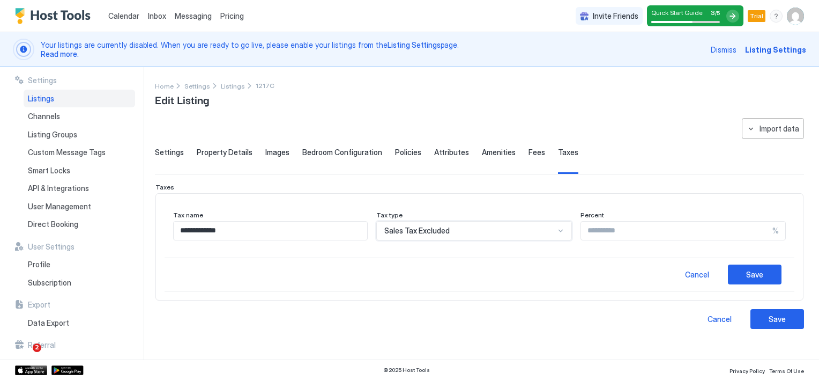
click at [605, 236] on input "Input Field" at bounding box center [676, 230] width 191 height 18
type input "**"
click at [759, 270] on div "Save" at bounding box center [754, 274] width 17 height 11
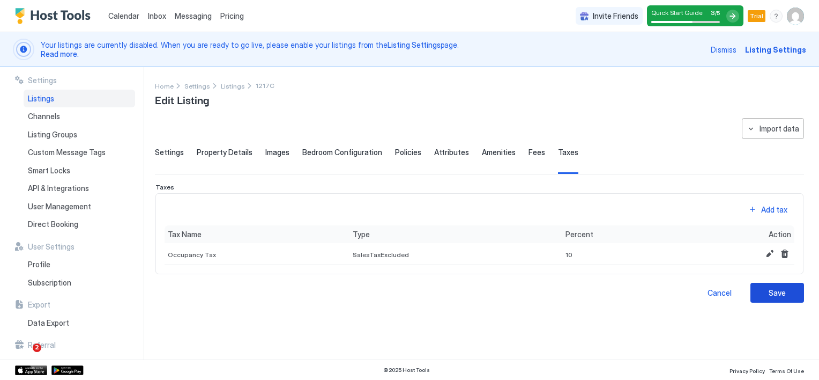
click at [789, 293] on button "Save" at bounding box center [778, 293] width 54 height 20
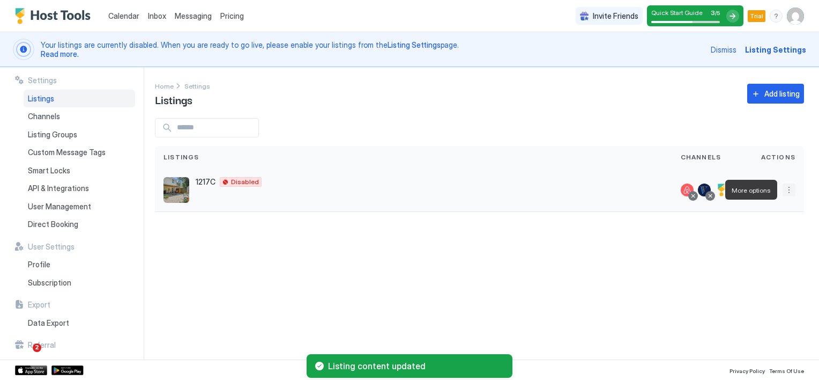
click at [789, 191] on button "More options" at bounding box center [789, 189] width 13 height 13
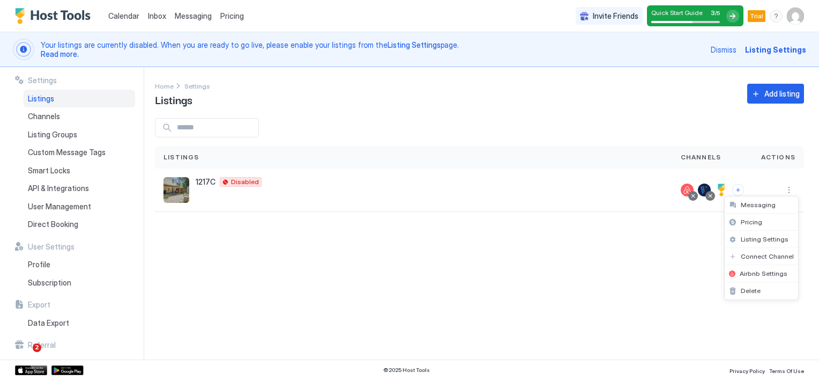
click at [588, 223] on div at bounding box center [409, 190] width 819 height 380
click at [792, 191] on button "More options" at bounding box center [789, 189] width 13 height 13
click at [73, 151] on div at bounding box center [409, 190] width 819 height 380
click at [760, 92] on button "Add listing" at bounding box center [775, 94] width 57 height 20
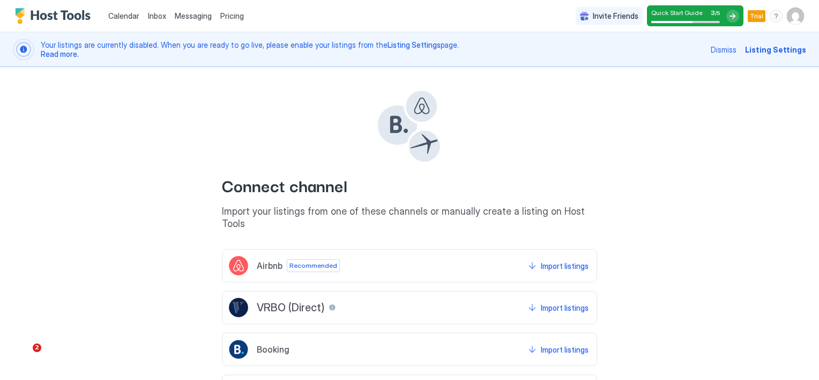
click at [266, 260] on span "Airbnb" at bounding box center [270, 265] width 26 height 11
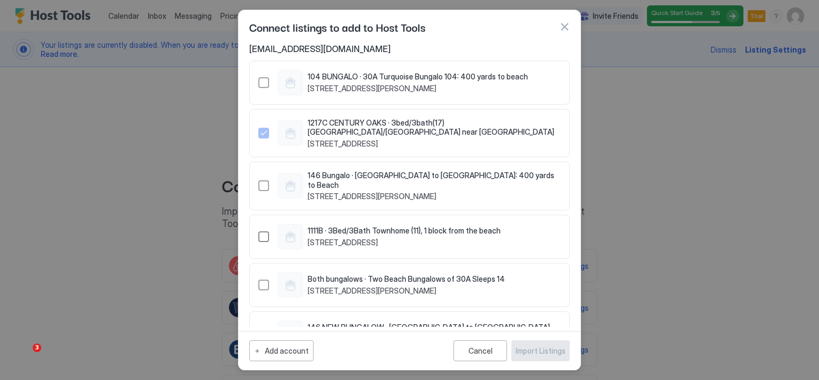
click at [266, 232] on div "42663647" at bounding box center [263, 236] width 11 height 11
click at [546, 352] on div "Import Listings" at bounding box center [541, 350] width 50 height 11
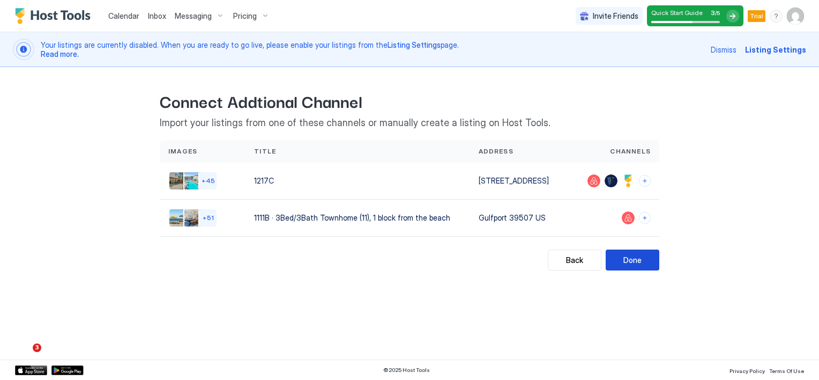
click at [634, 263] on div "Done" at bounding box center [633, 259] width 18 height 11
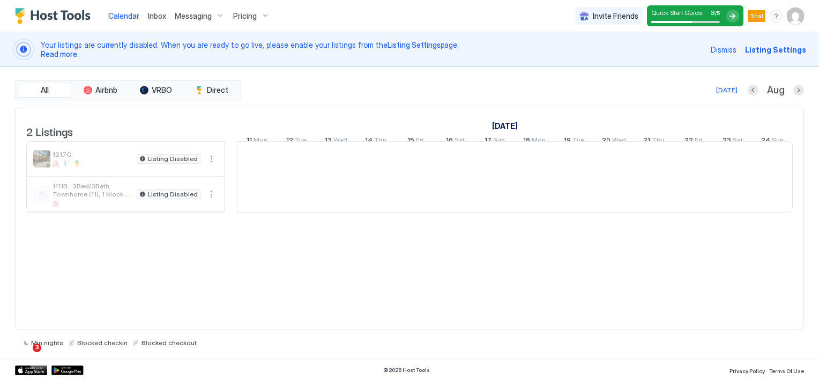
scroll to position [0, 596]
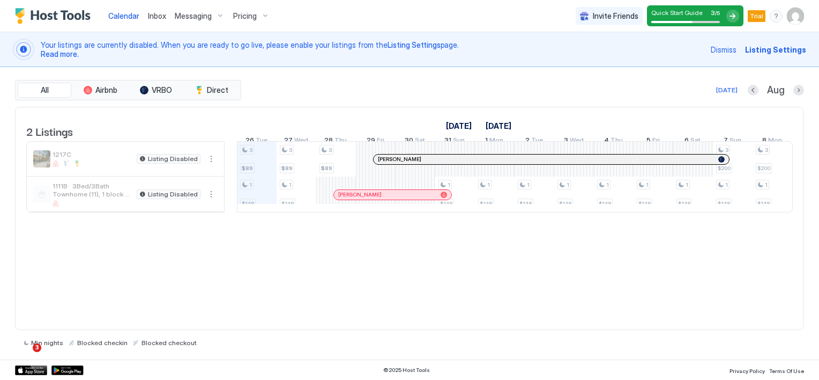
click at [188, 15] on span "Messaging" at bounding box center [193, 16] width 37 height 10
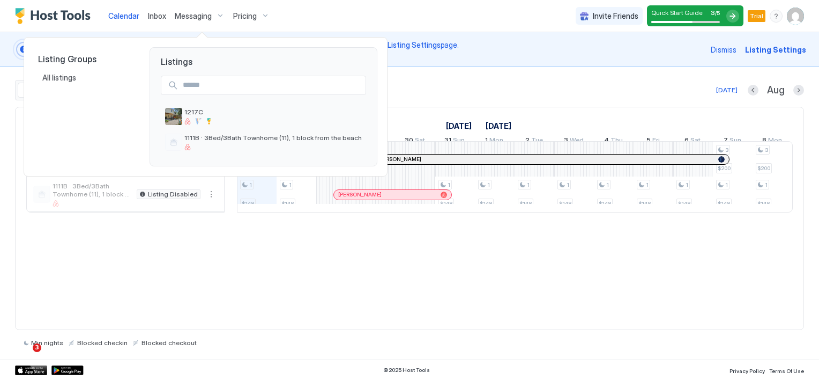
click at [193, 15] on div at bounding box center [409, 190] width 819 height 380
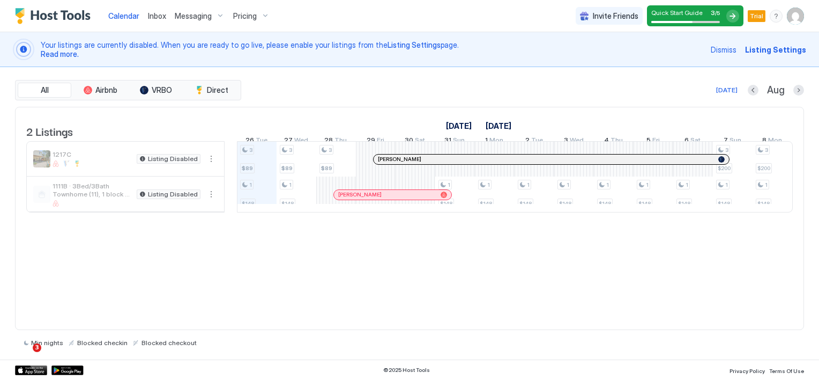
click at [195, 15] on span "Messaging" at bounding box center [193, 16] width 37 height 10
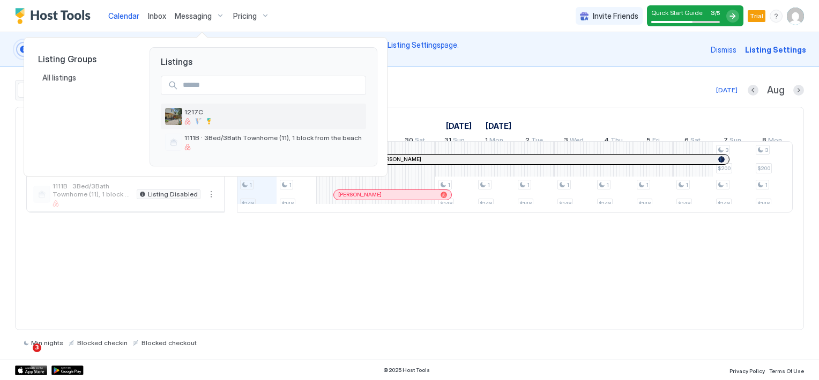
click at [186, 123] on div at bounding box center [187, 121] width 6 height 6
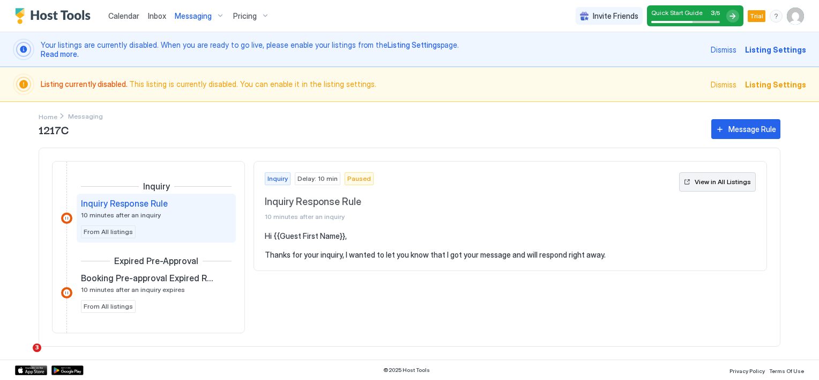
click at [708, 183] on div "View in All Listings" at bounding box center [723, 182] width 56 height 10
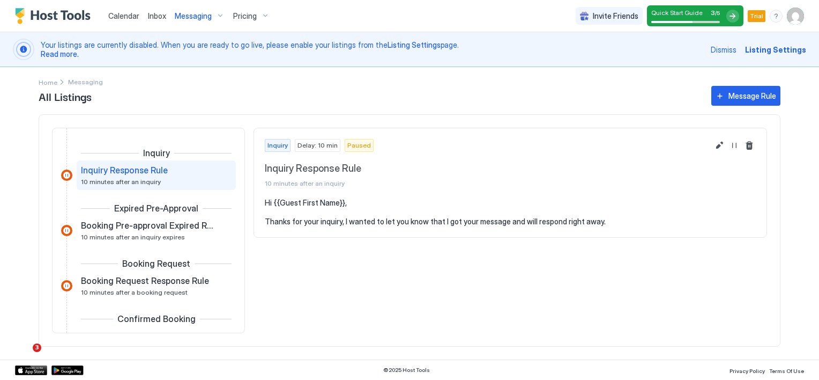
click at [194, 14] on span "Messaging" at bounding box center [193, 16] width 37 height 10
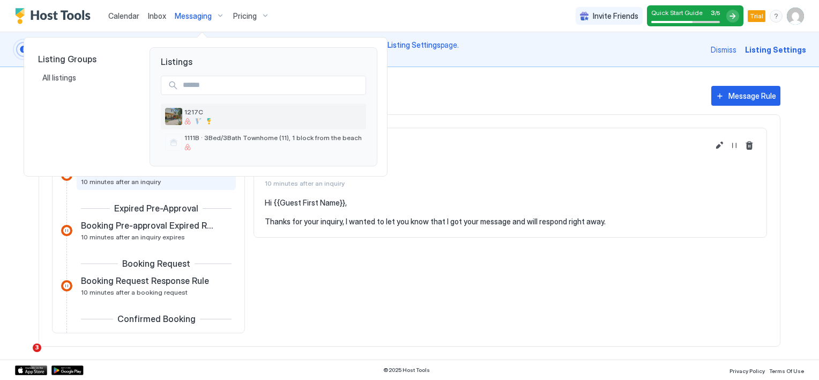
click at [195, 115] on span "1217C" at bounding box center [272, 112] width 177 height 8
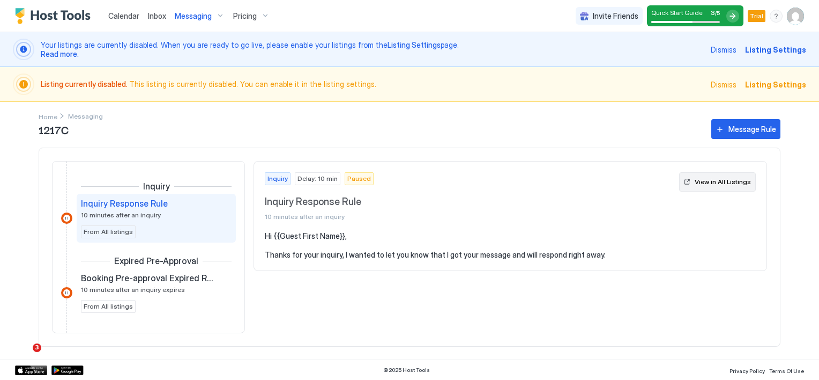
click at [720, 179] on div "View in All Listings" at bounding box center [723, 182] width 56 height 10
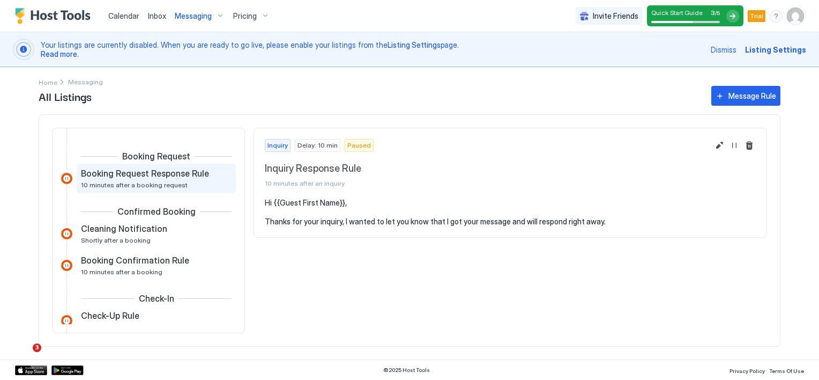
scroll to position [54, 0]
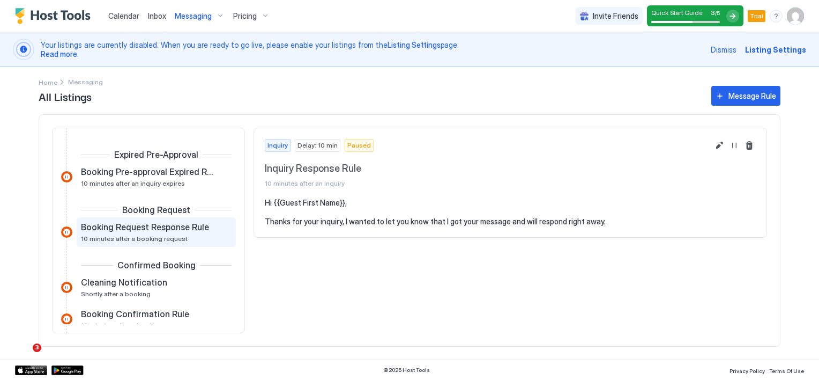
click at [154, 228] on span "Booking Request Response Rule" at bounding box center [145, 226] width 128 height 11
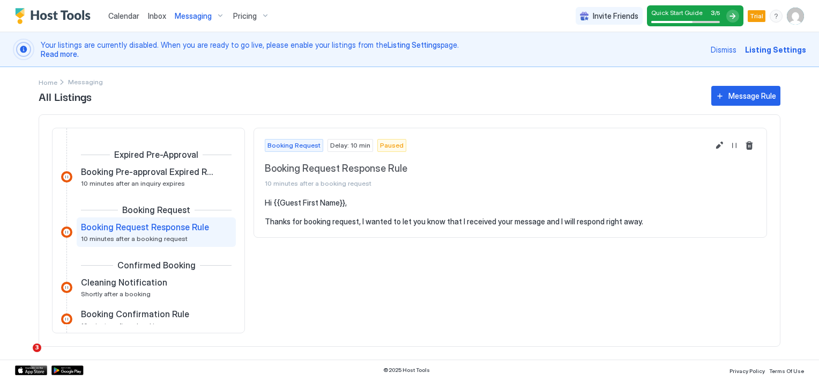
scroll to position [107, 0]
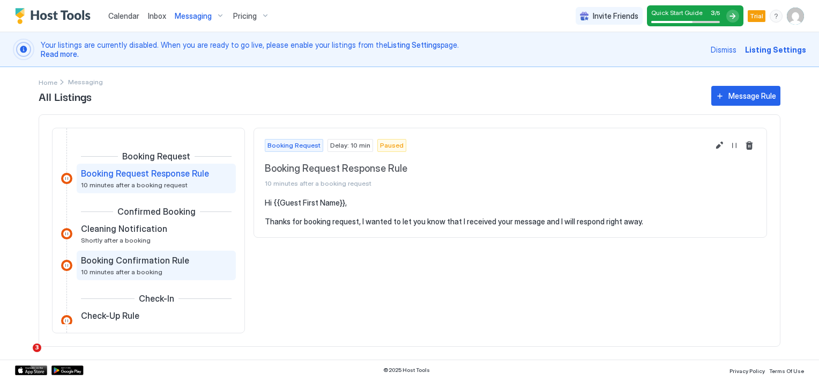
click at [155, 261] on span "Booking Confirmation Rule" at bounding box center [135, 260] width 108 height 11
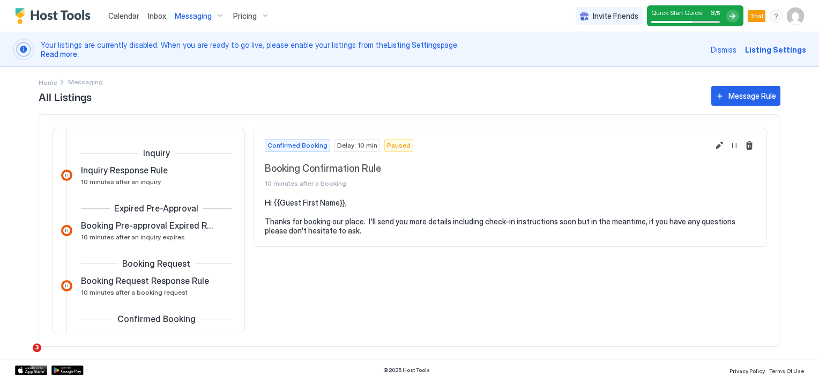
click at [191, 20] on span "Messaging" at bounding box center [193, 16] width 37 height 10
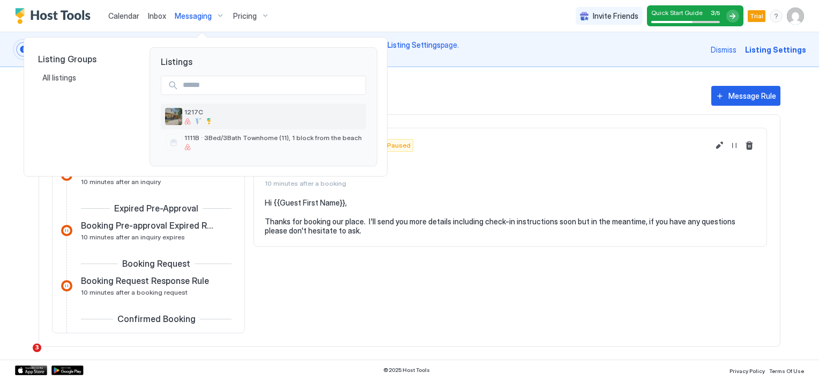
click at [200, 114] on span "1217C" at bounding box center [272, 112] width 177 height 8
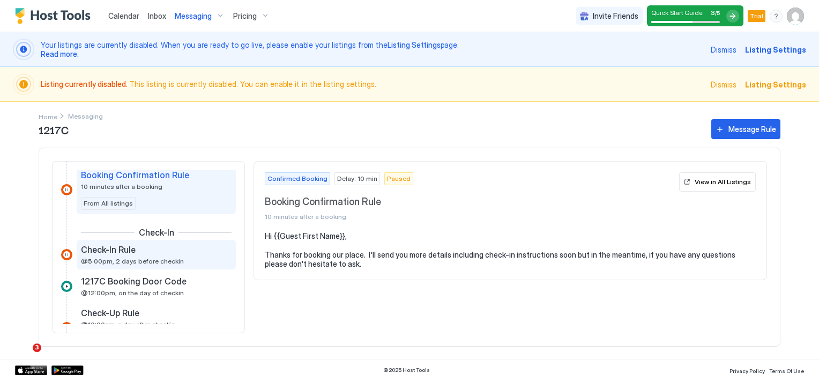
scroll to position [322, 0]
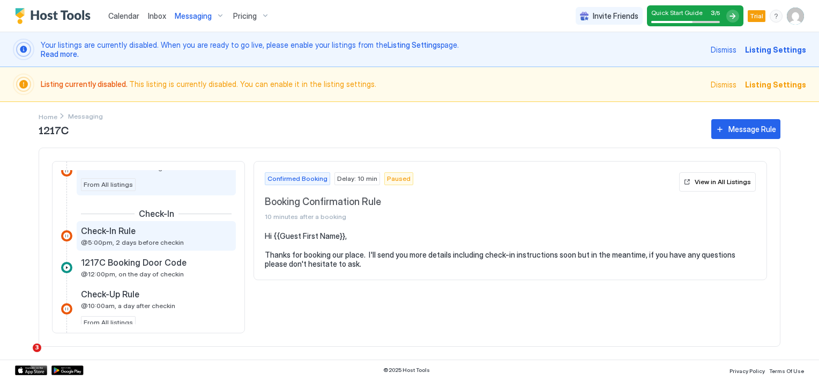
click at [149, 241] on span "@5:00pm, 2 days before checkin" at bounding box center [132, 242] width 103 height 8
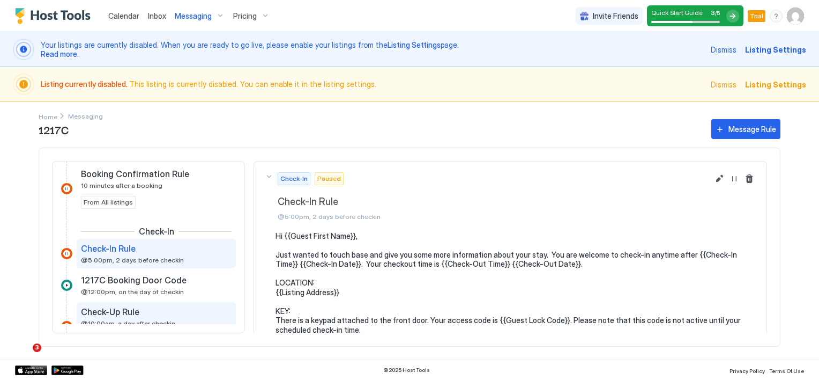
scroll to position [322, 0]
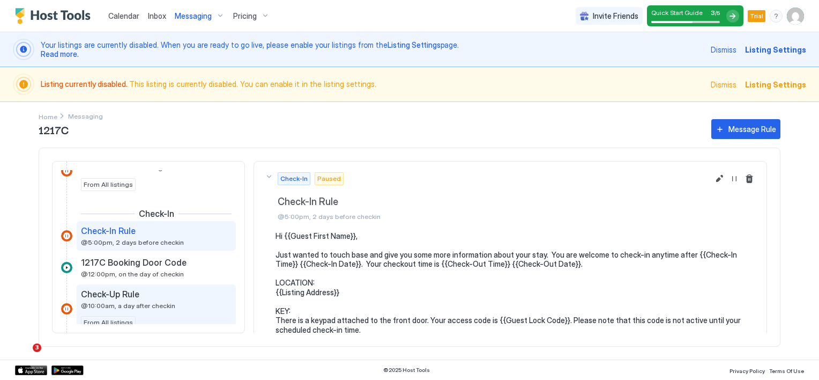
click at [158, 297] on div "Check-Up Rule" at bounding box center [149, 293] width 136 height 11
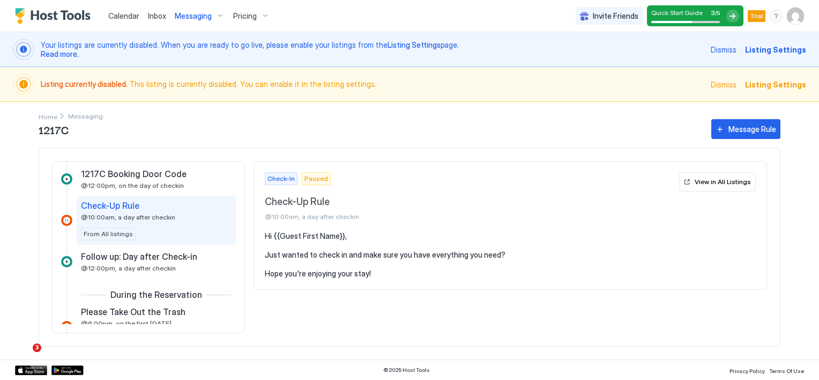
scroll to position [429, 0]
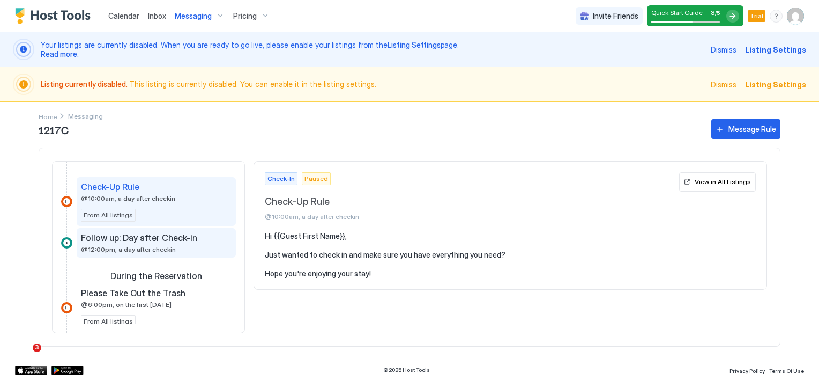
click at [141, 237] on span "Follow up: Day after Check-in" at bounding box center [139, 237] width 116 height 11
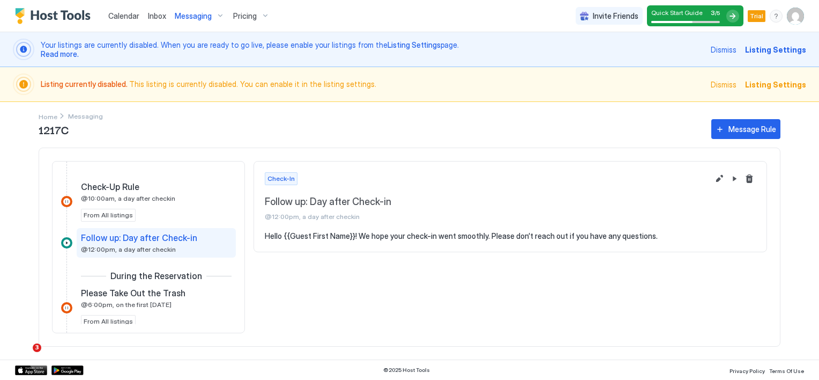
click at [193, 20] on span "Messaging" at bounding box center [193, 16] width 37 height 10
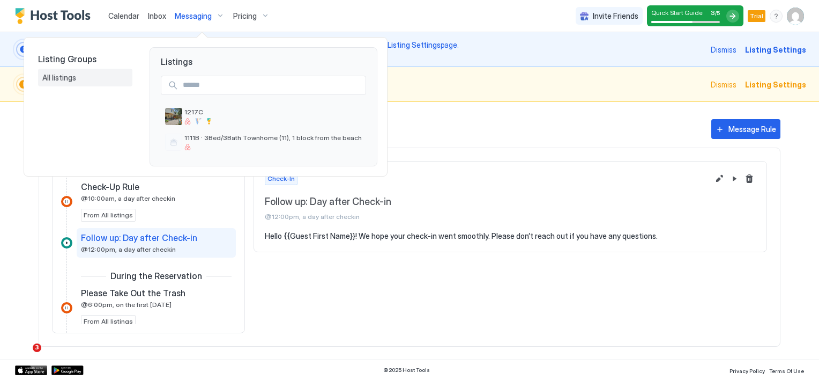
click at [68, 79] on span "All listings" at bounding box center [59, 78] width 35 height 10
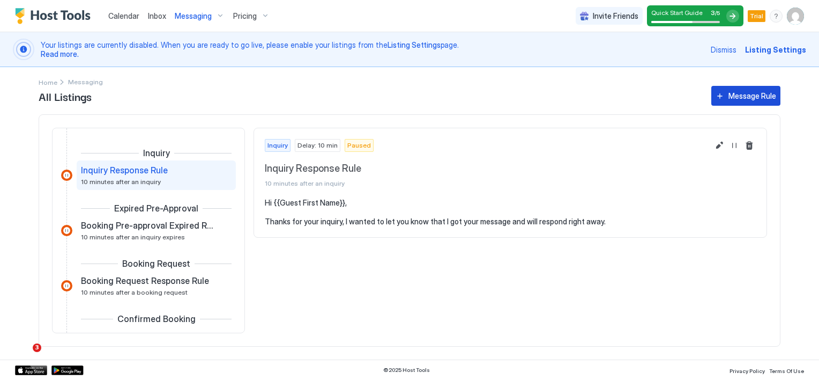
click at [744, 95] on div "Message Rule" at bounding box center [753, 95] width 48 height 11
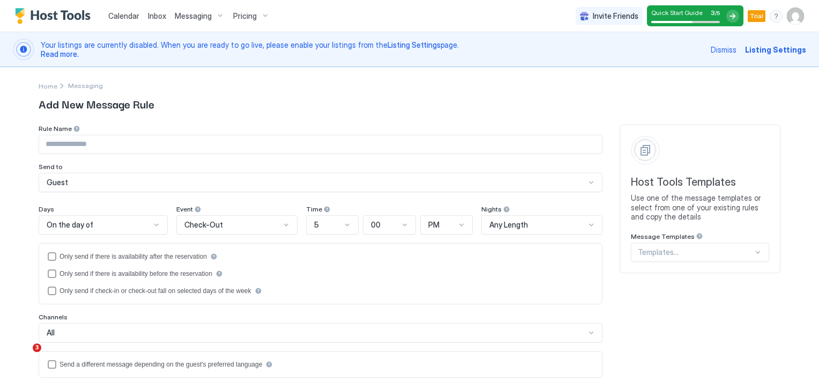
click at [661, 239] on span "Message Templates" at bounding box center [663, 236] width 64 height 8
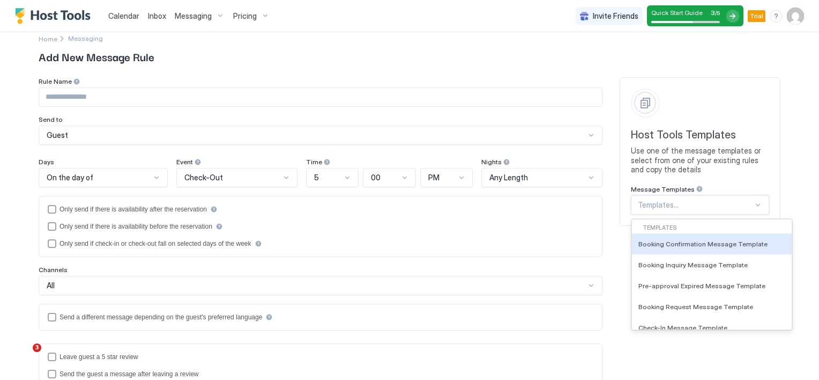
click at [658, 214] on div "29 results available. Use Up and Down to choose options, press Enter to select …" at bounding box center [700, 204] width 138 height 19
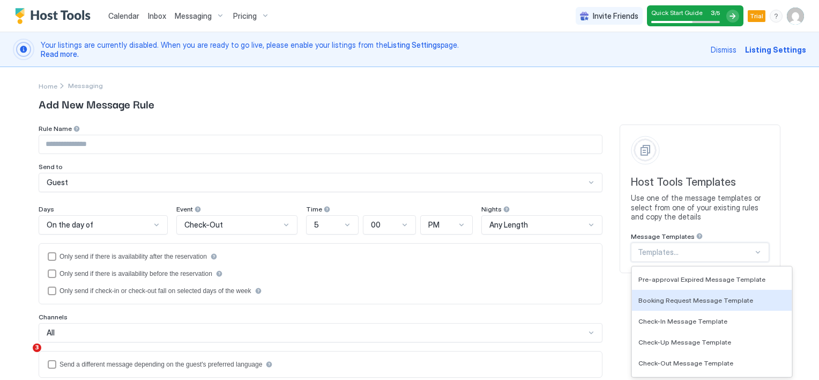
click at [558, 184] on div "Guest" at bounding box center [316, 182] width 539 height 10
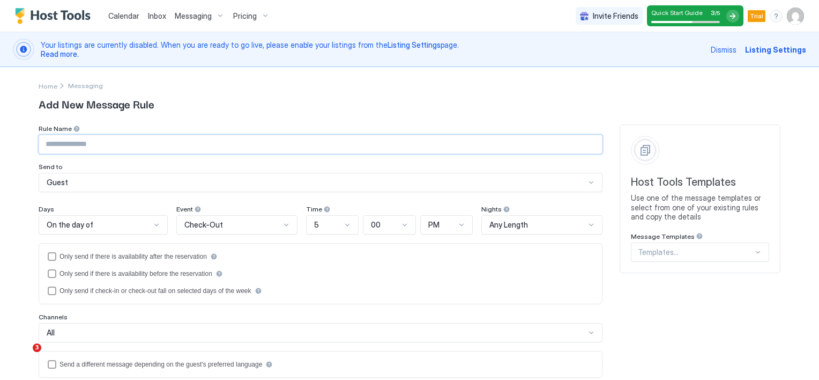
click at [555, 152] on input "Input Field" at bounding box center [320, 144] width 563 height 18
click at [91, 184] on div "Guest" at bounding box center [316, 182] width 539 height 10
click at [238, 101] on span "Add New Message Rule" at bounding box center [410, 103] width 742 height 16
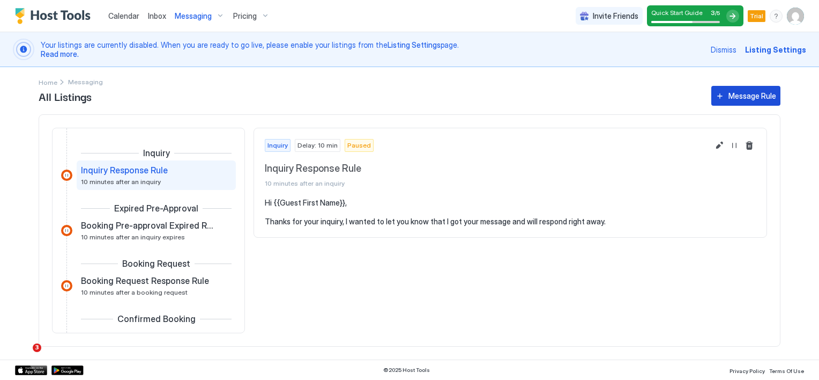
click at [742, 100] on div "Message Rule" at bounding box center [753, 95] width 48 height 11
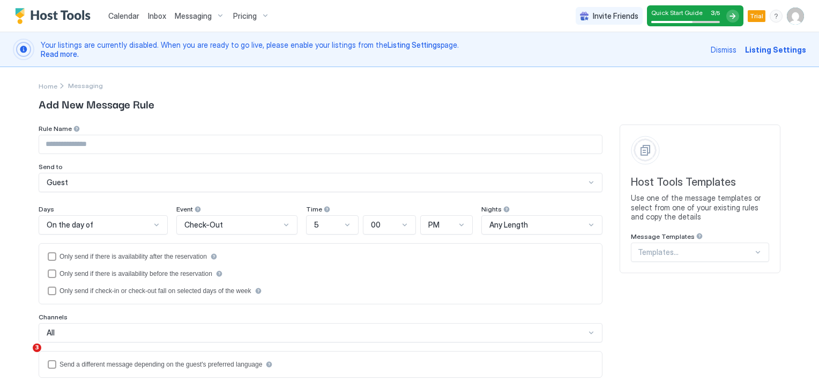
click at [192, 13] on span "Messaging" at bounding box center [193, 16] width 37 height 10
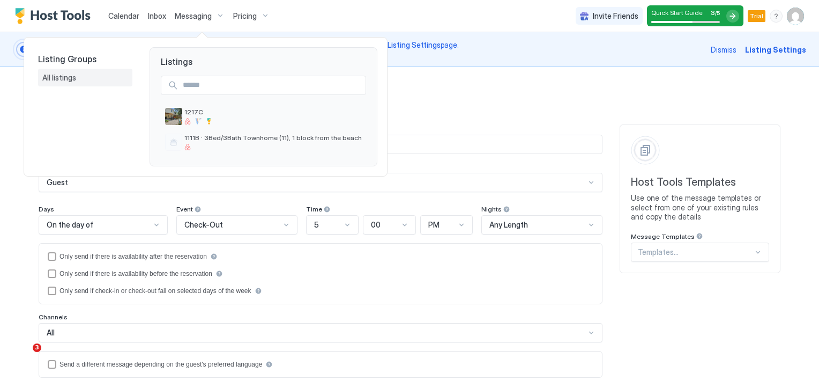
click at [61, 77] on span "All listings" at bounding box center [59, 78] width 35 height 10
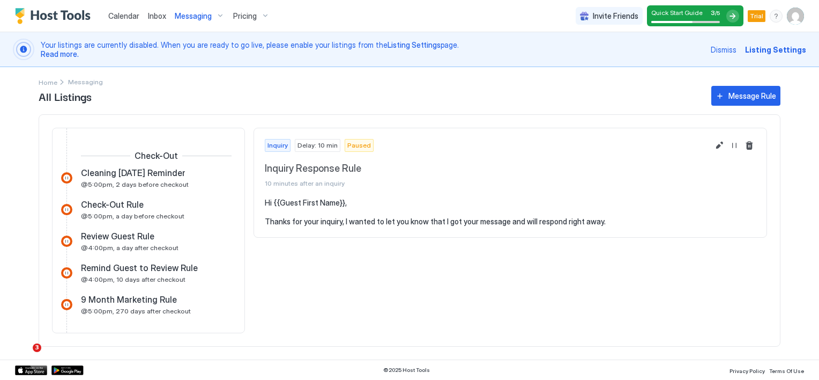
scroll to position [414, 0]
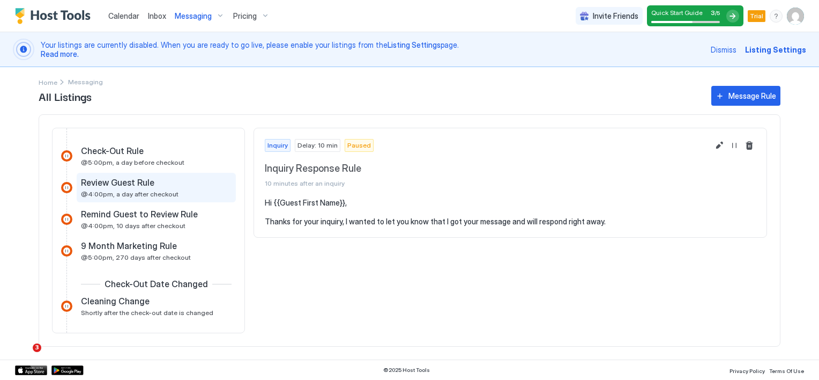
click at [144, 191] on span "@4:00pm, a day after checkout" at bounding box center [130, 194] width 98 height 8
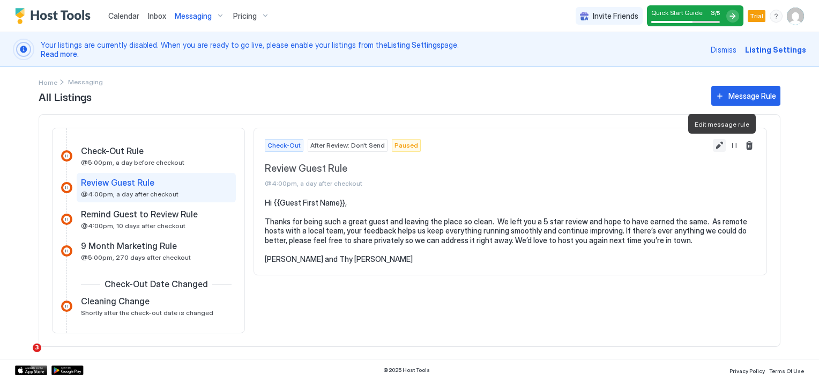
click at [720, 147] on button "Edit message rule" at bounding box center [719, 145] width 13 height 13
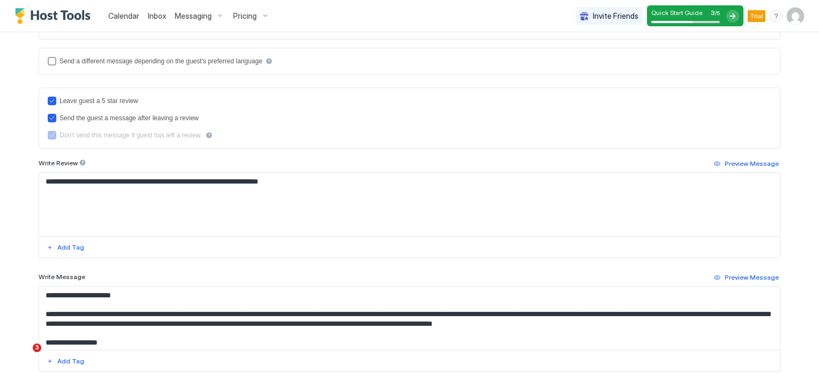
scroll to position [322, 0]
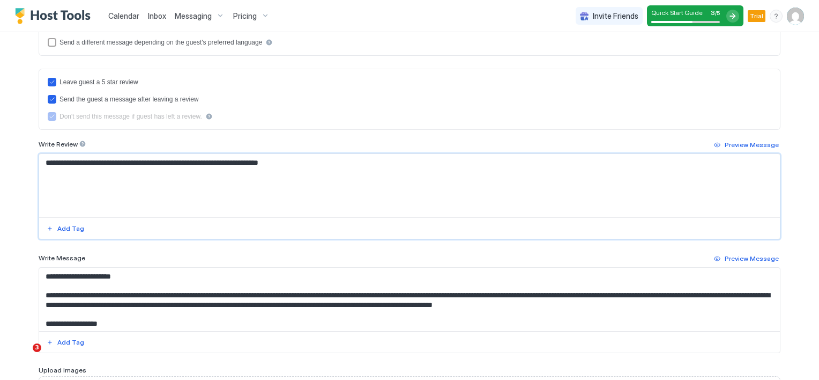
click at [159, 169] on textarea "**********" at bounding box center [409, 185] width 741 height 63
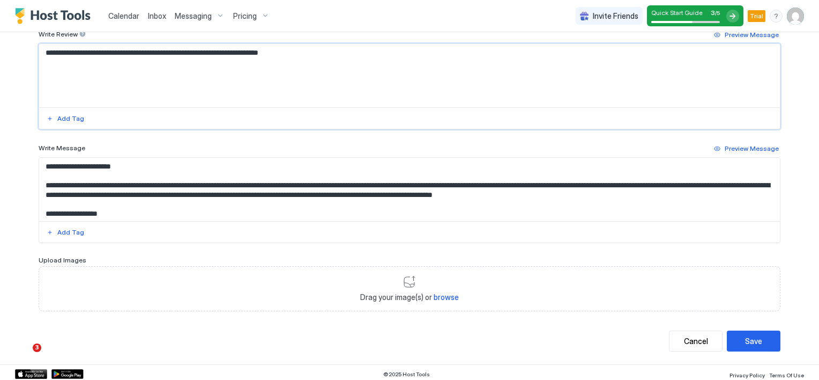
scroll to position [433, 0]
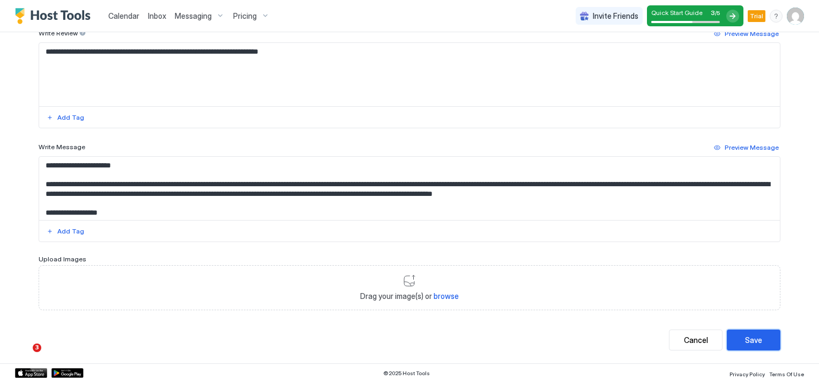
click at [745, 340] on div "Save" at bounding box center [753, 339] width 17 height 11
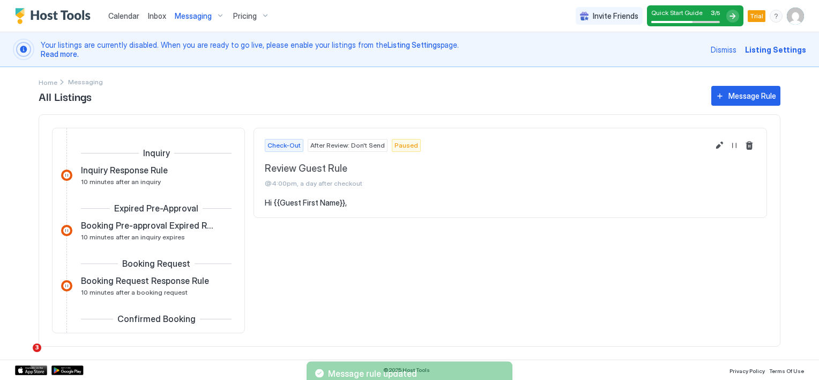
scroll to position [371, 0]
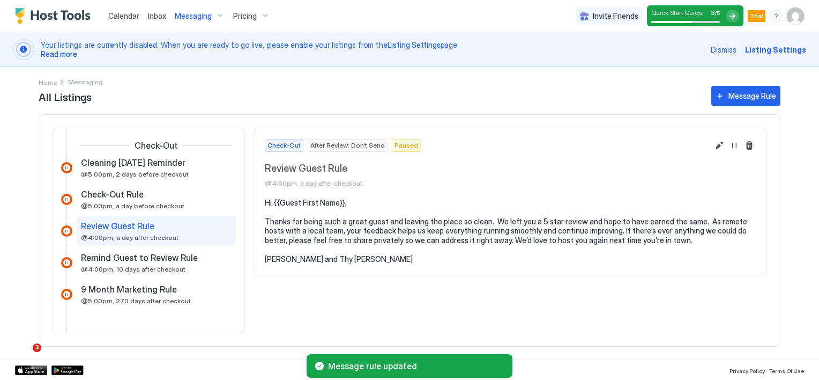
click at [163, 14] on span "Inbox" at bounding box center [157, 15] width 18 height 9
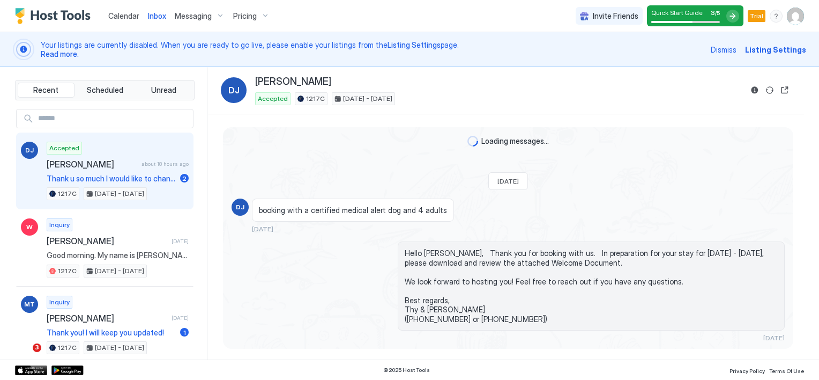
scroll to position [262, 0]
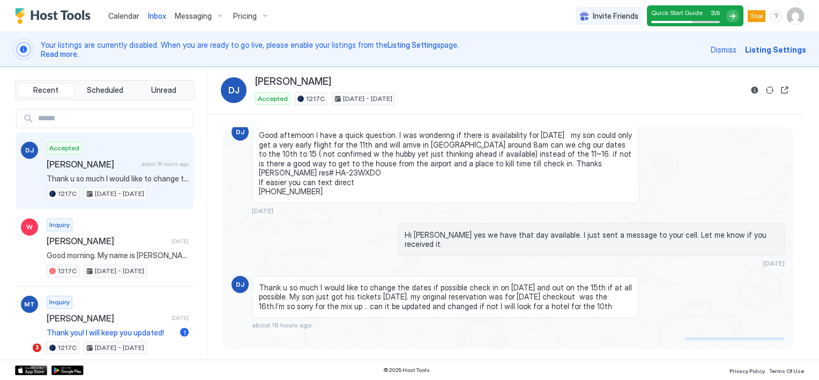
click at [708, 339] on div "Scheduled Messages" at bounding box center [736, 344] width 73 height 11
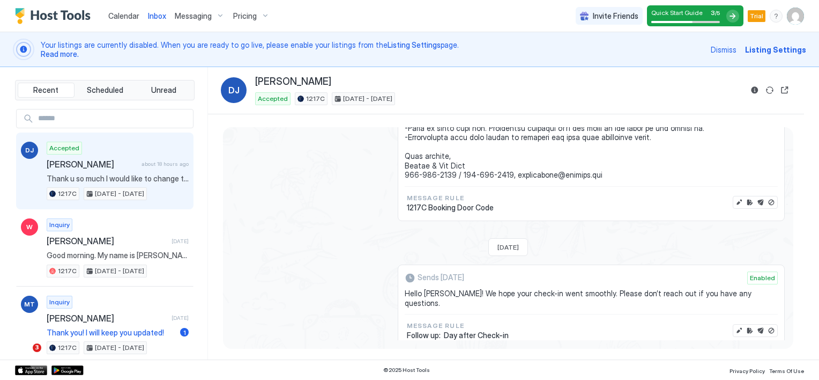
scroll to position [1072, 0]
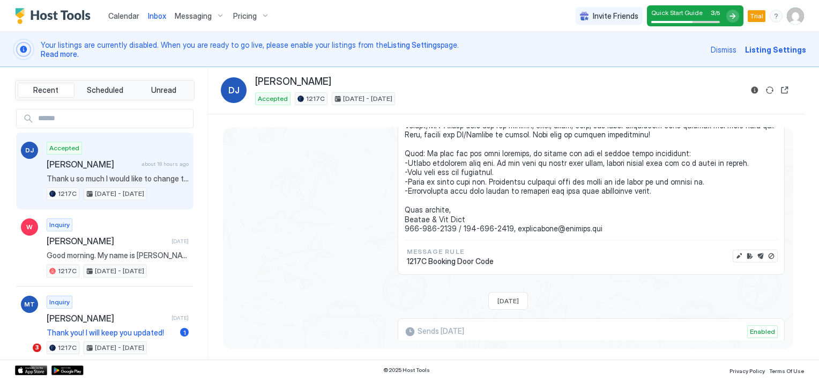
click at [195, 15] on span "Messaging" at bounding box center [193, 16] width 37 height 10
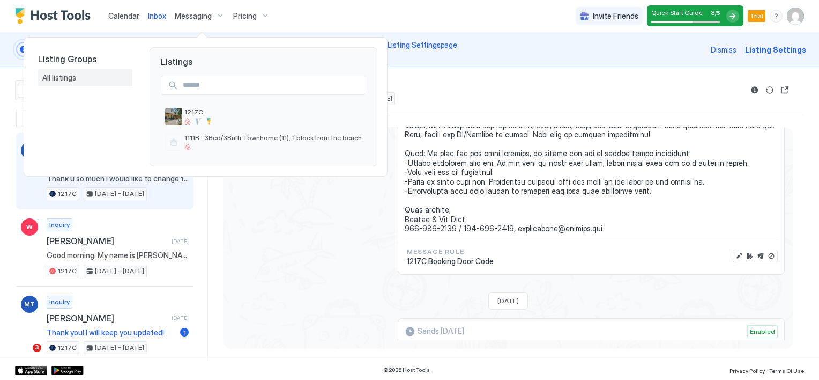
click at [64, 78] on span "All listings" at bounding box center [59, 78] width 35 height 10
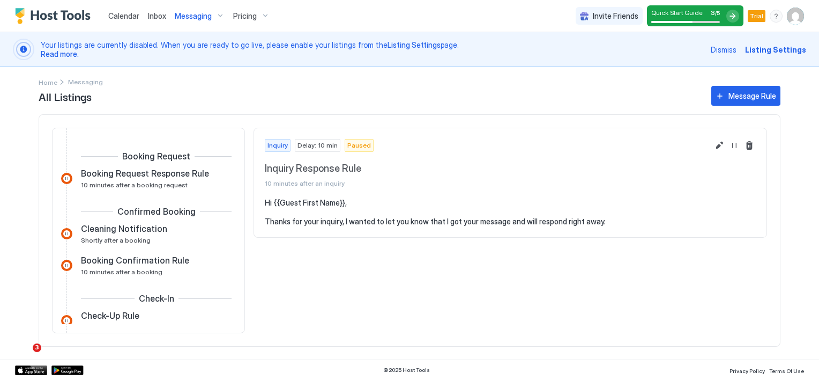
scroll to position [161, 0]
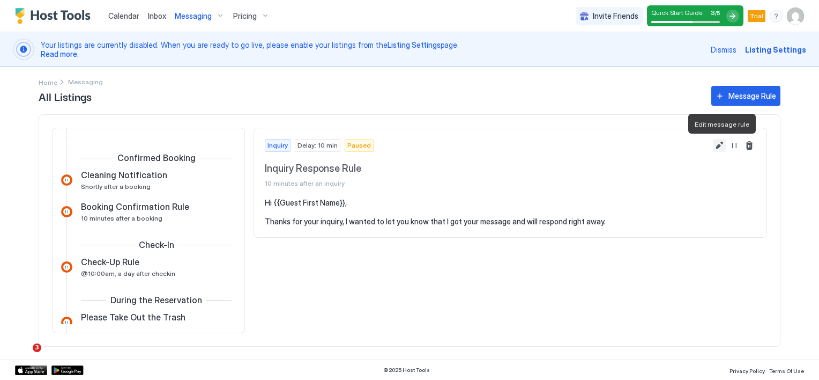
click at [716, 145] on button "Edit message rule" at bounding box center [719, 145] width 13 height 13
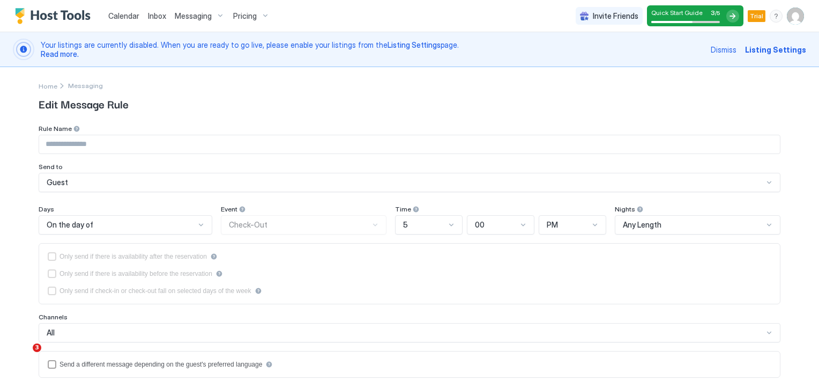
type input "**********"
type textarea "**********"
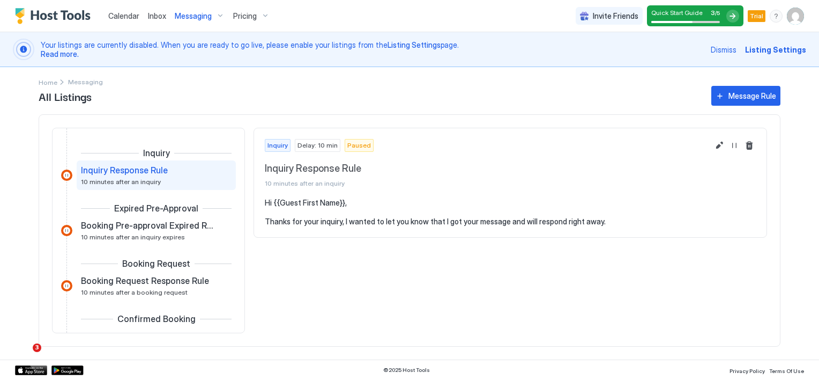
click at [159, 18] on span "Inbox" at bounding box center [157, 15] width 18 height 9
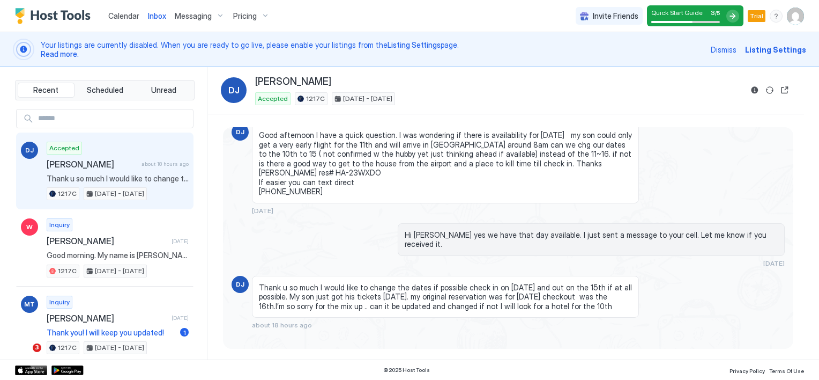
scroll to position [262, 0]
click at [772, 337] on button "Scheduled Messages" at bounding box center [735, 344] width 100 height 14
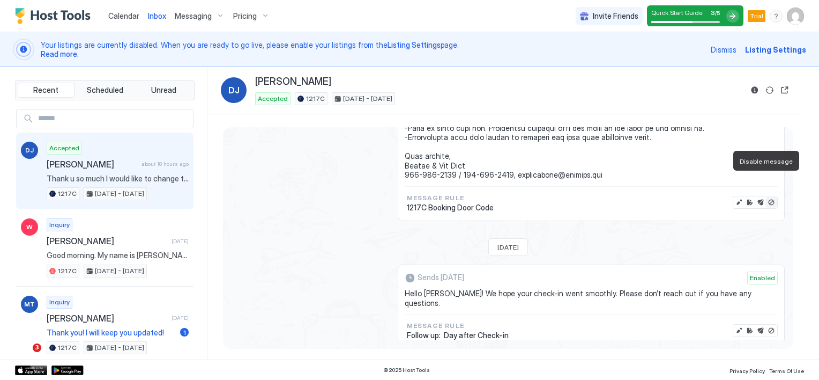
click at [766, 197] on button "Disable message" at bounding box center [771, 202] width 11 height 11
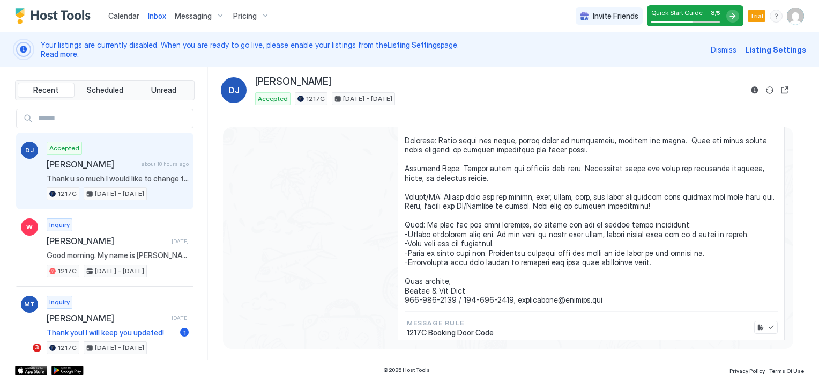
scroll to position [1019, 0]
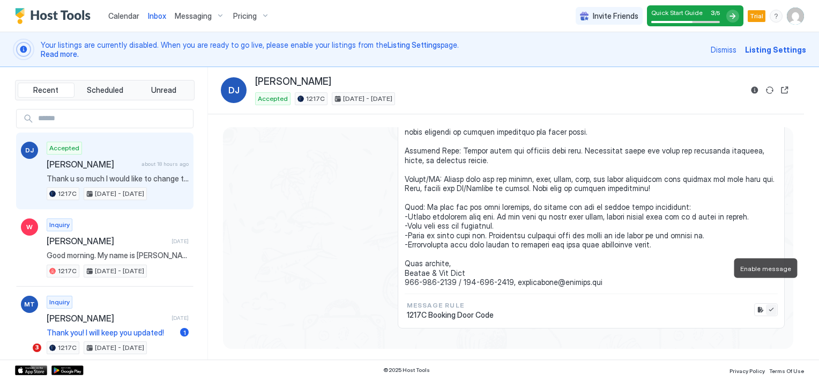
drag, startPoint x: 765, startPoint y: 287, endPoint x: 761, endPoint y: 298, distance: 11.5
click at [766, 304] on button "Enable message" at bounding box center [771, 309] width 11 height 11
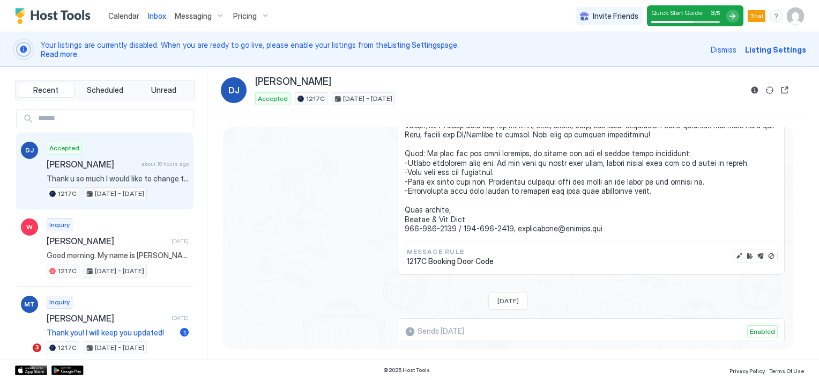
scroll to position [1126, 0]
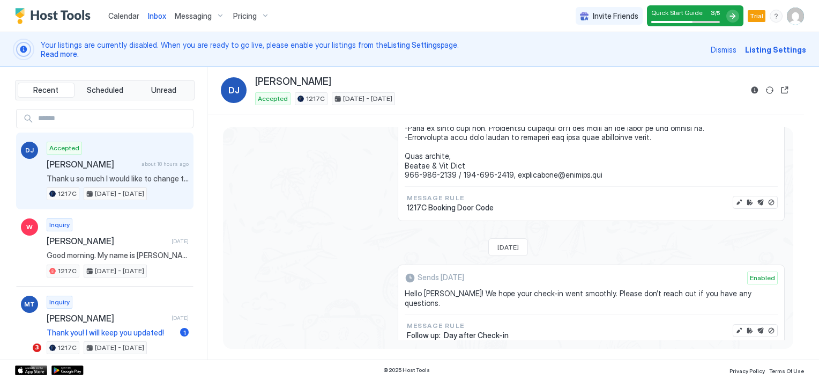
click at [124, 15] on span "Calendar" at bounding box center [123, 15] width 31 height 9
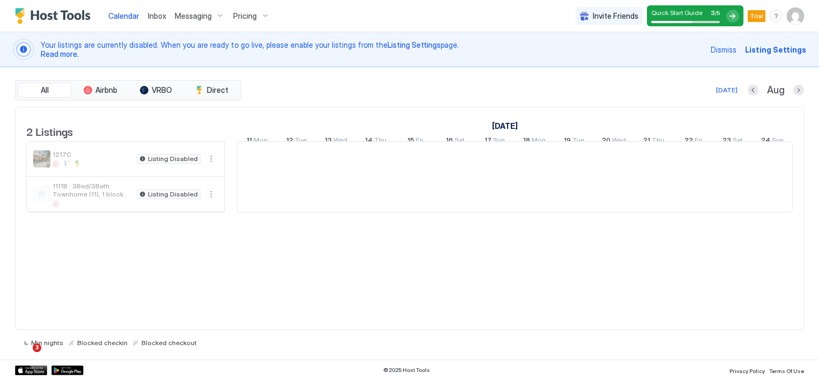
scroll to position [0, 596]
